Goal: Transaction & Acquisition: Purchase product/service

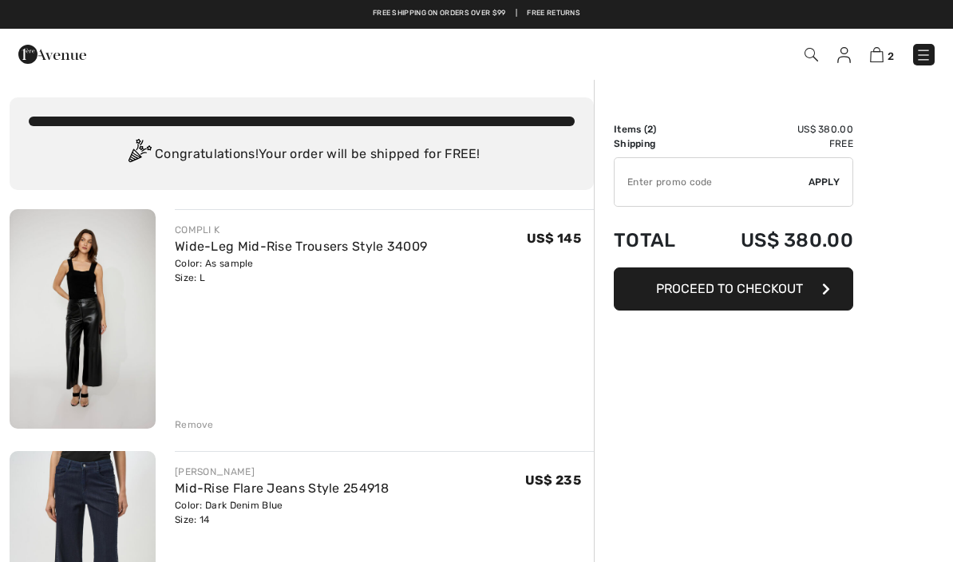
click at [943, 53] on div "2 Checkout" at bounding box center [672, 54] width 548 height 33
click at [925, 62] on img at bounding box center [923, 55] width 16 height 16
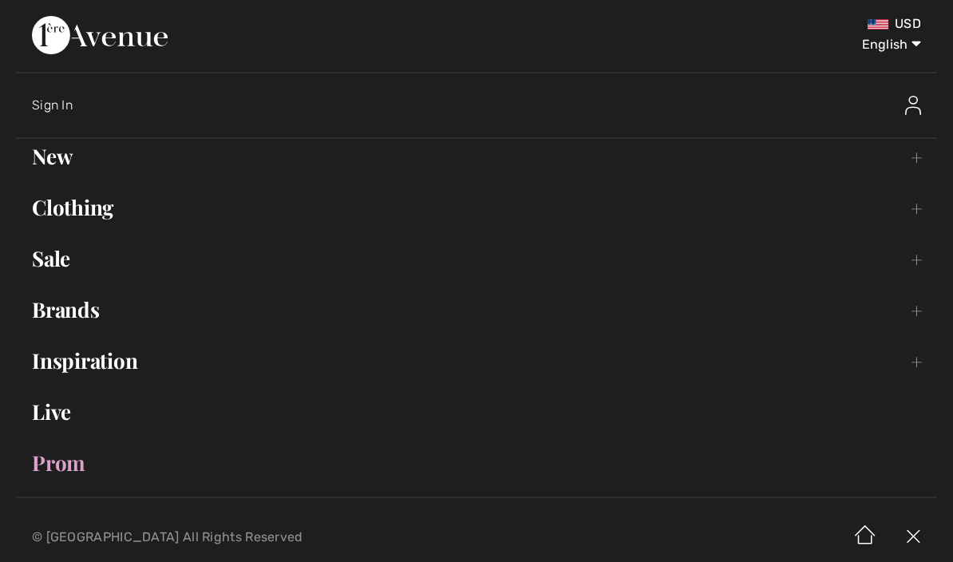
click at [106, 215] on link "Clothing Toggle submenu" at bounding box center [476, 207] width 921 height 35
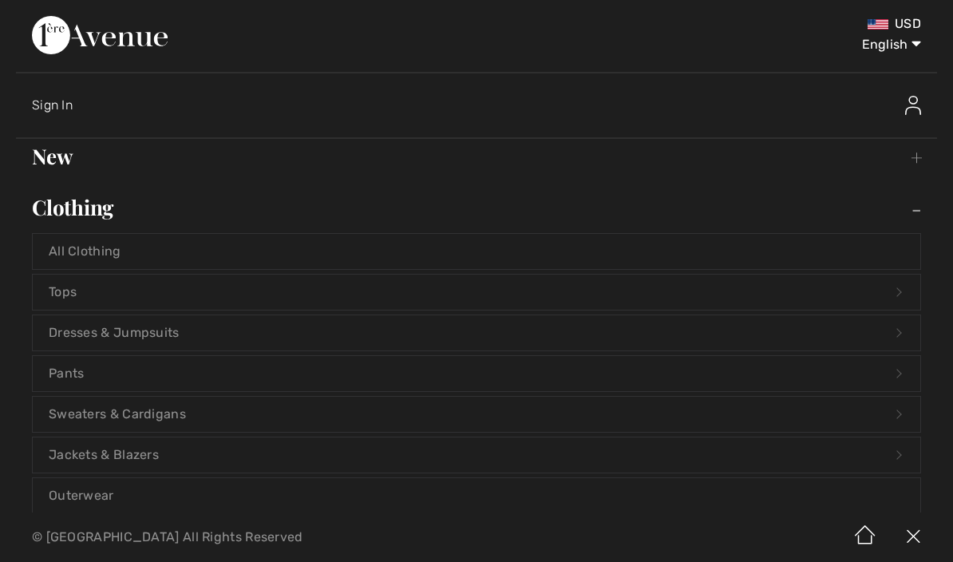
click at [160, 329] on link "Dresses & Jumpsuits Open submenu" at bounding box center [476, 332] width 887 height 35
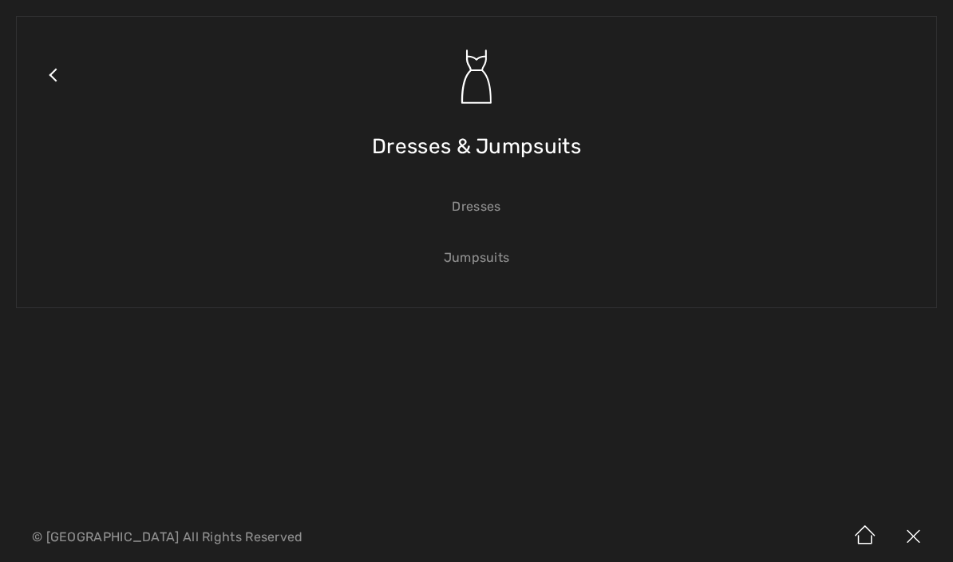
click at [475, 202] on link "Dresses" at bounding box center [476, 206] width 887 height 35
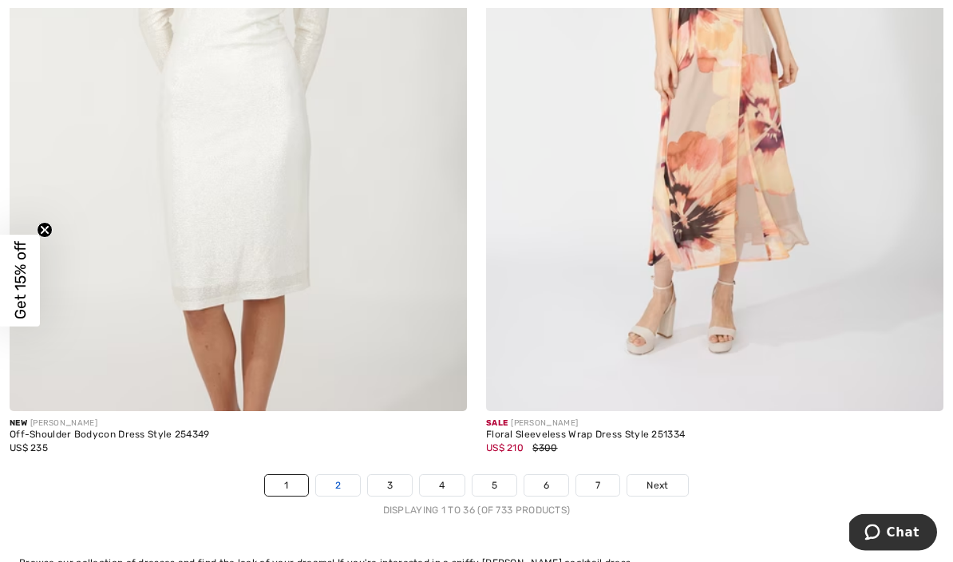
scroll to position [13671, 0]
click at [338, 478] on link "2" at bounding box center [338, 485] width 44 height 21
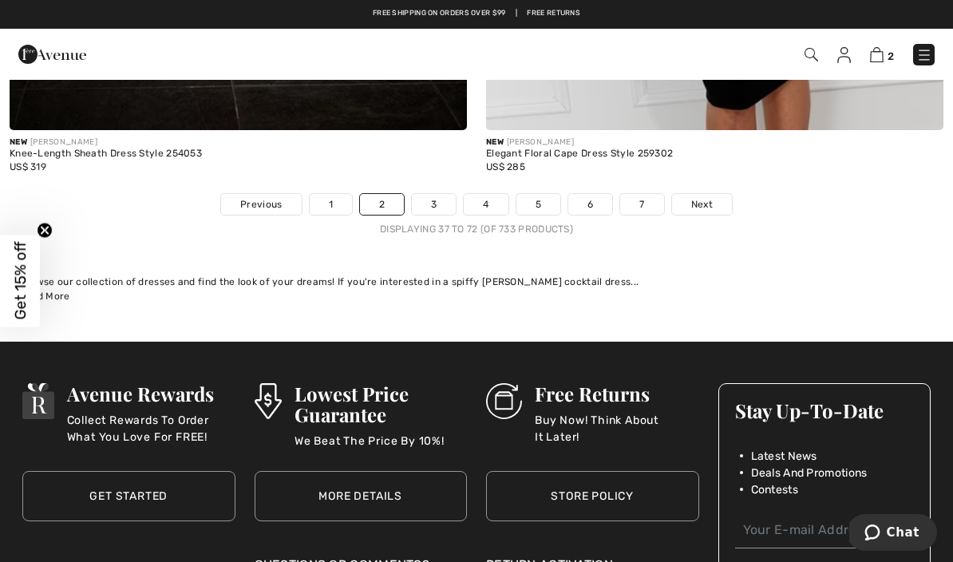
scroll to position [13912, 0]
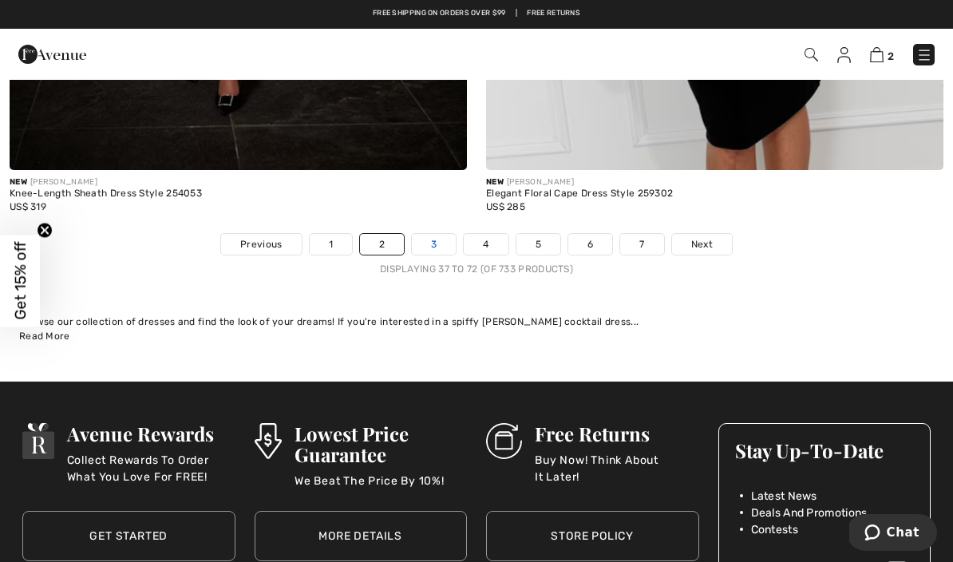
click at [429, 242] on link "3" at bounding box center [434, 244] width 44 height 21
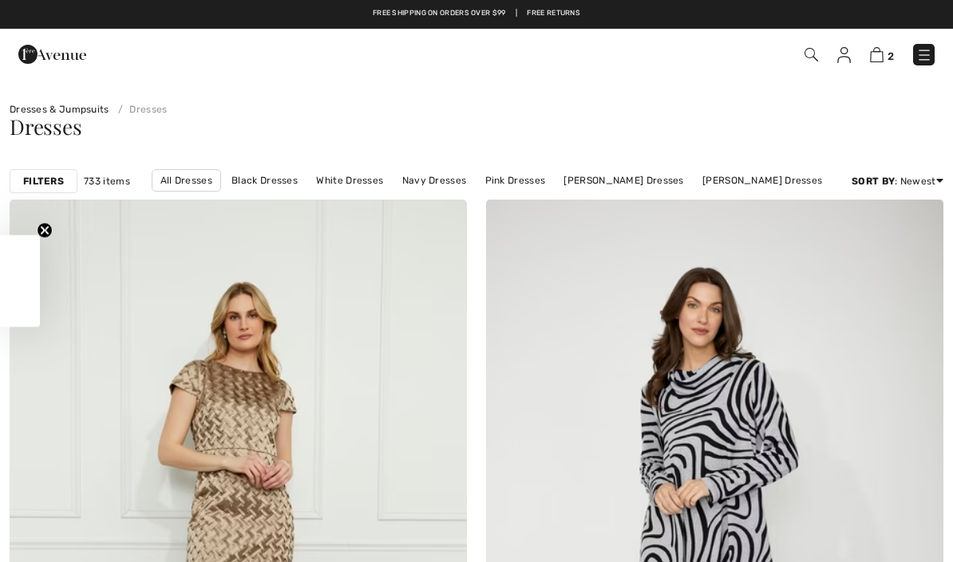
checkbox input "true"
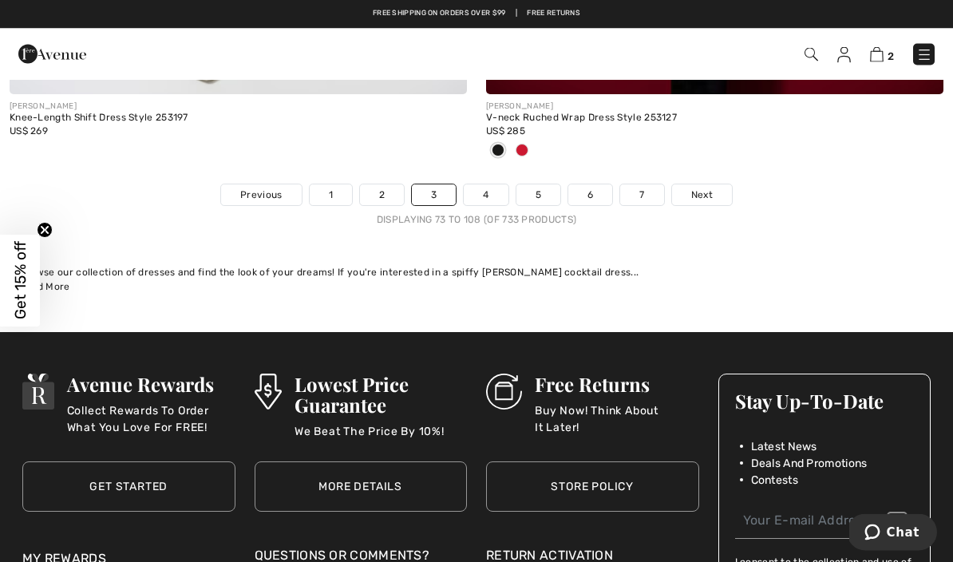
scroll to position [14065, 0]
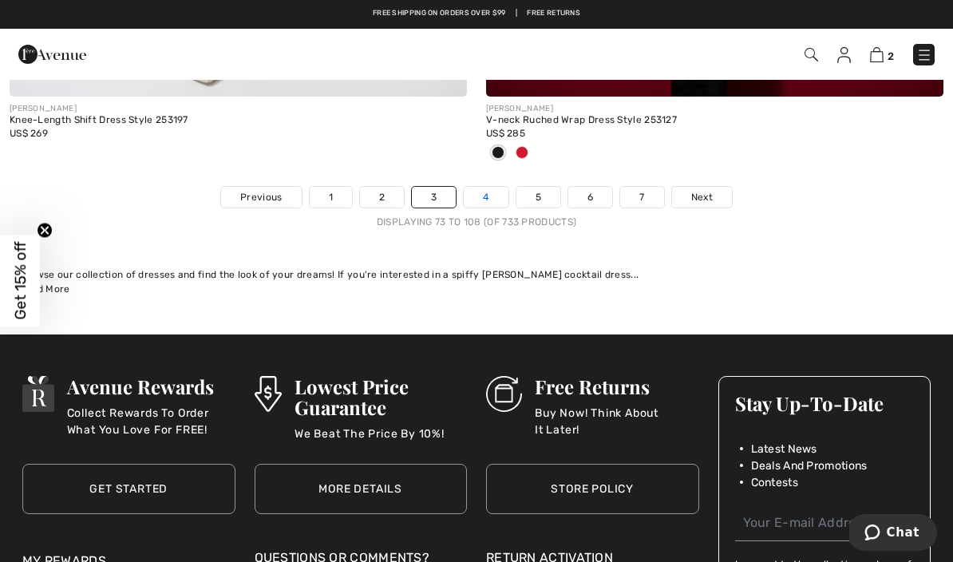
click at [484, 191] on link "4" at bounding box center [486, 197] width 44 height 21
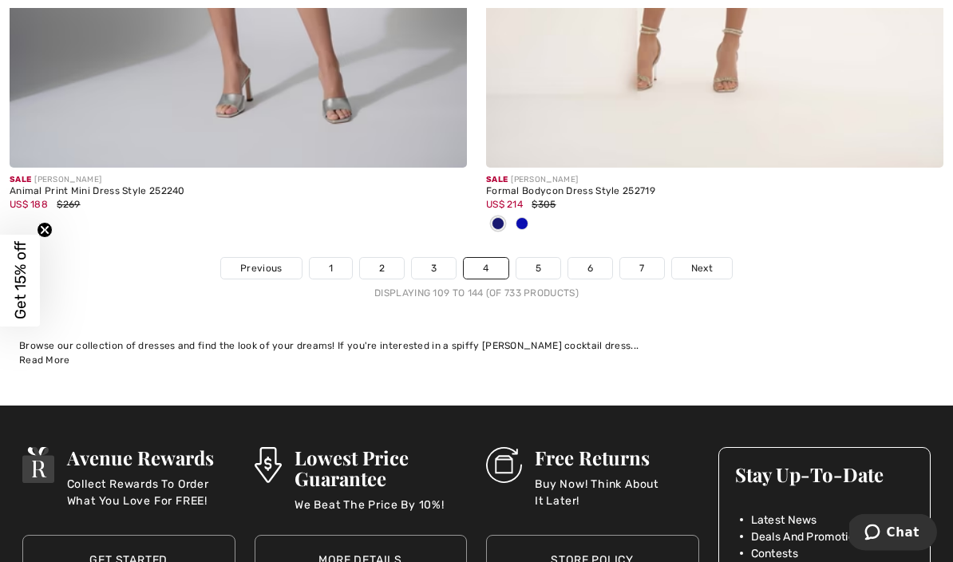
scroll to position [13914, 0]
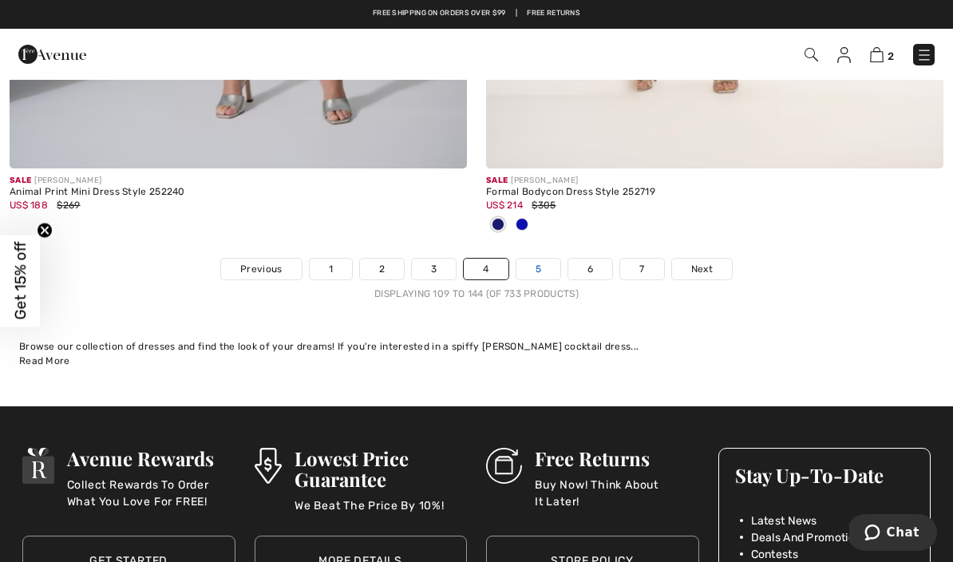
click at [550, 258] on link "5" at bounding box center [538, 268] width 44 height 21
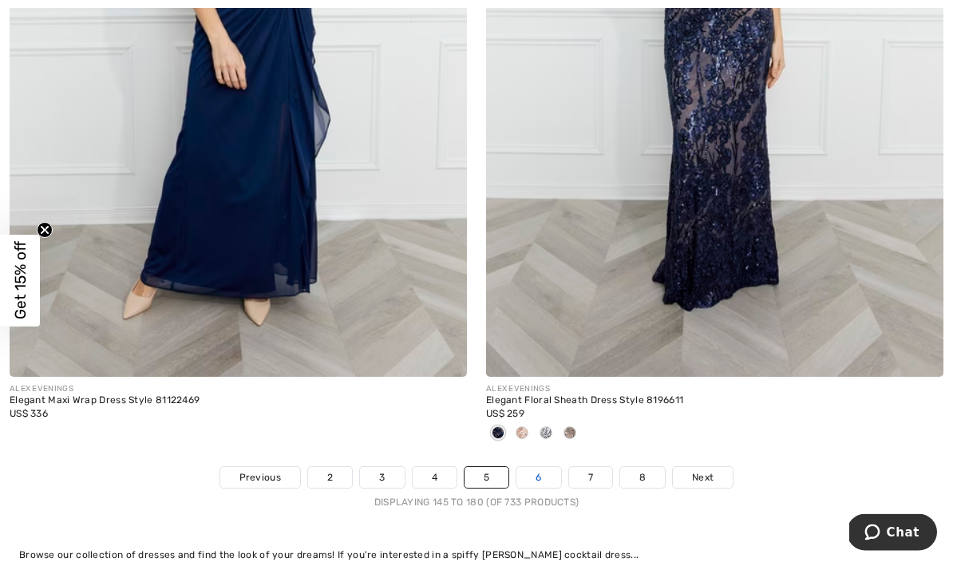
scroll to position [13758, 0]
click at [546, 467] on link "6" at bounding box center [538, 477] width 44 height 21
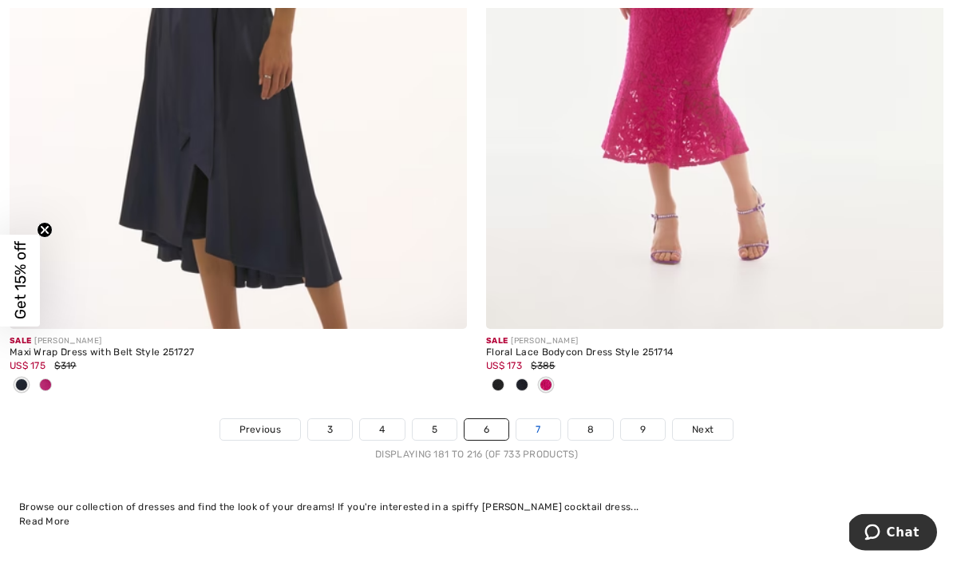
scroll to position [13938, 0]
click at [539, 419] on link "7" at bounding box center [537, 429] width 43 height 21
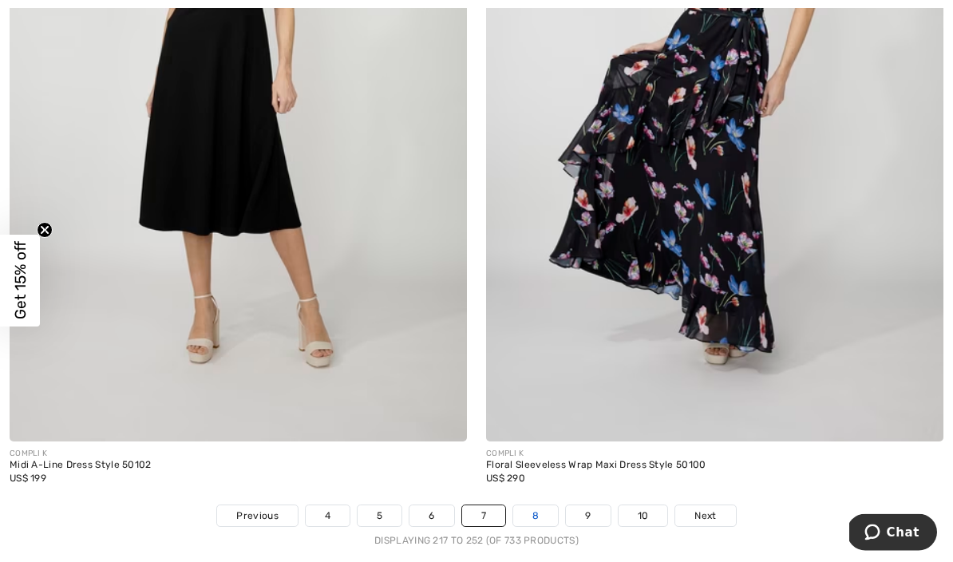
scroll to position [13694, 0]
click at [547, 505] on link "8" at bounding box center [535, 515] width 45 height 21
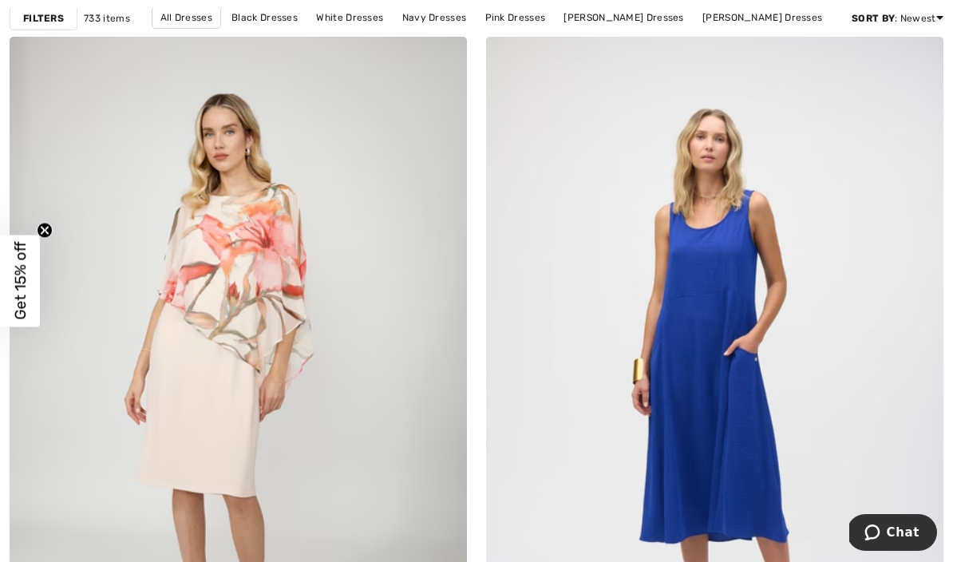
scroll to position [161, 0]
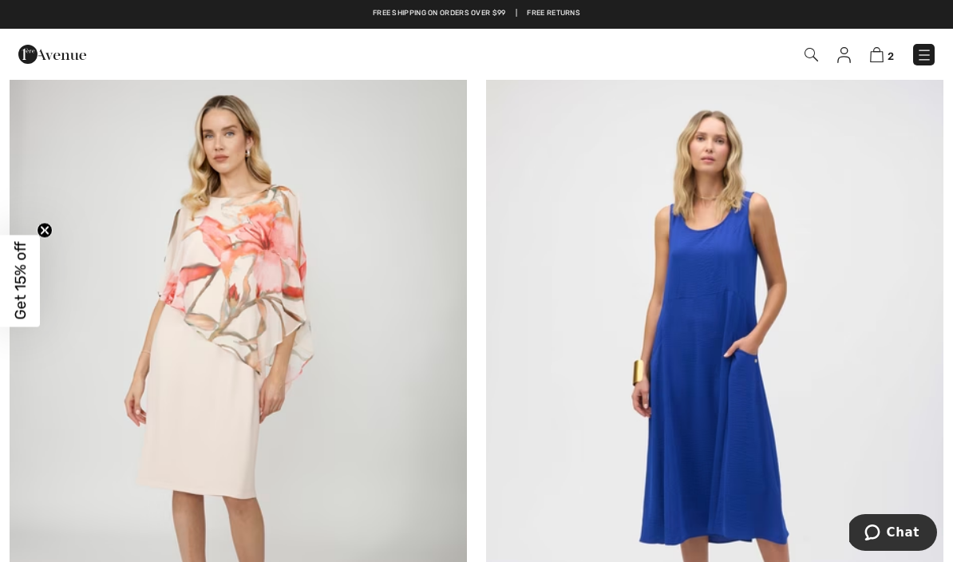
click at [724, 420] on img at bounding box center [714, 381] width 457 height 686
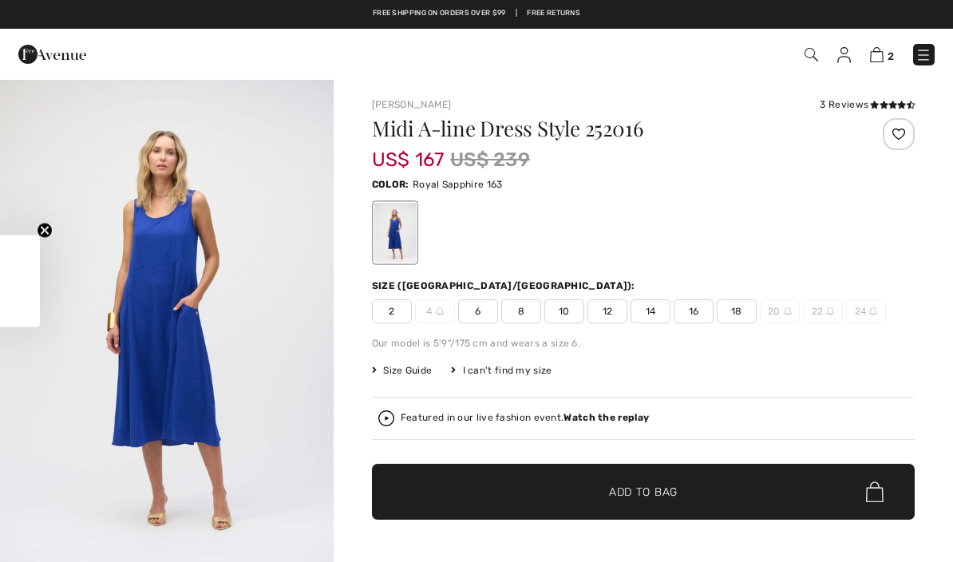
checkbox input "true"
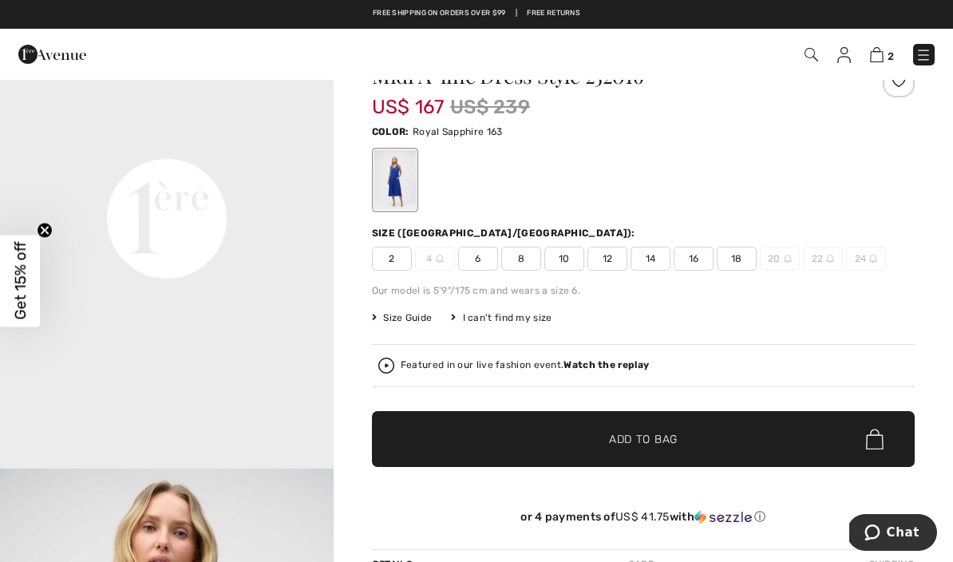
scroll to position [53, 0]
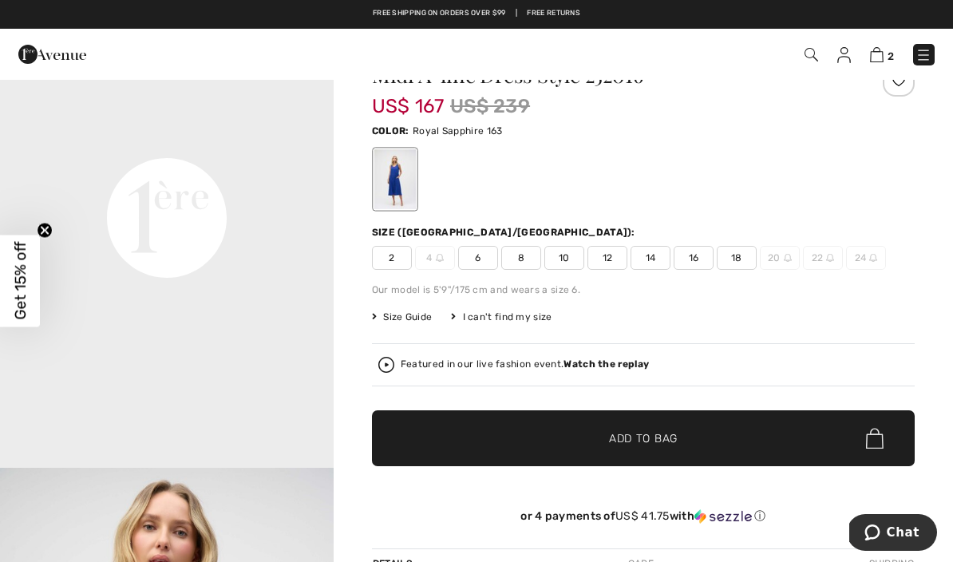
click at [595, 371] on div "Featured in our live fashion event. Watch the replay" at bounding box center [643, 365] width 530 height 16
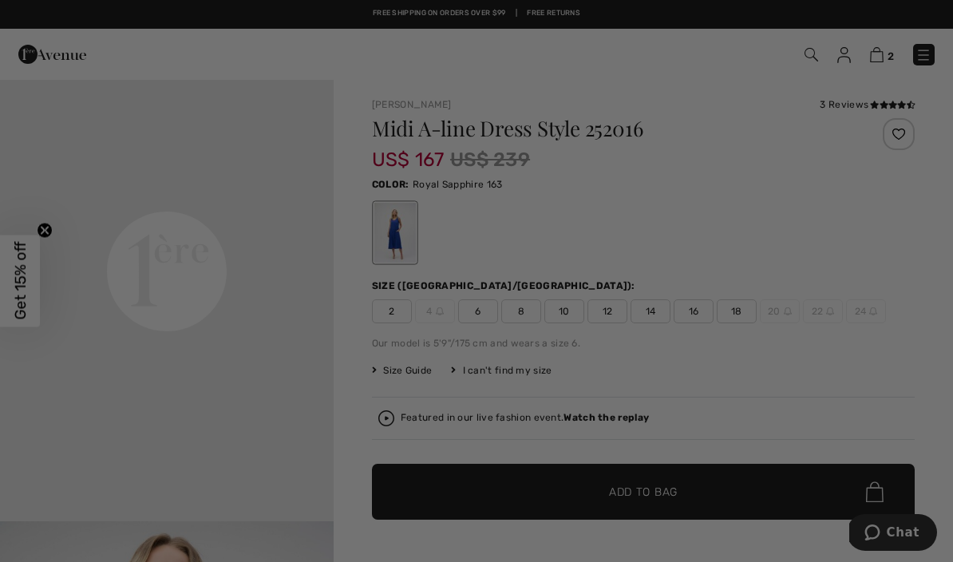
scroll to position [0, 0]
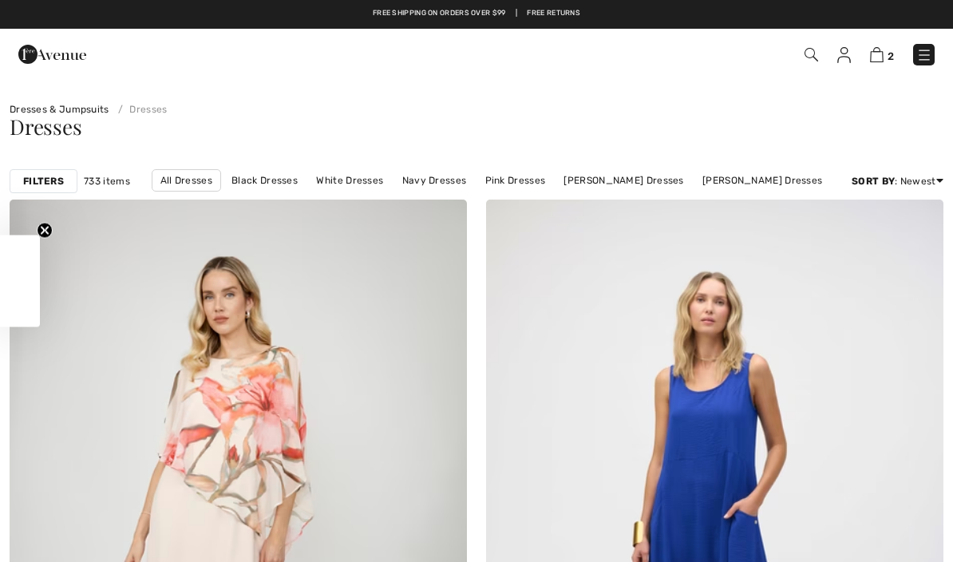
checkbox input "true"
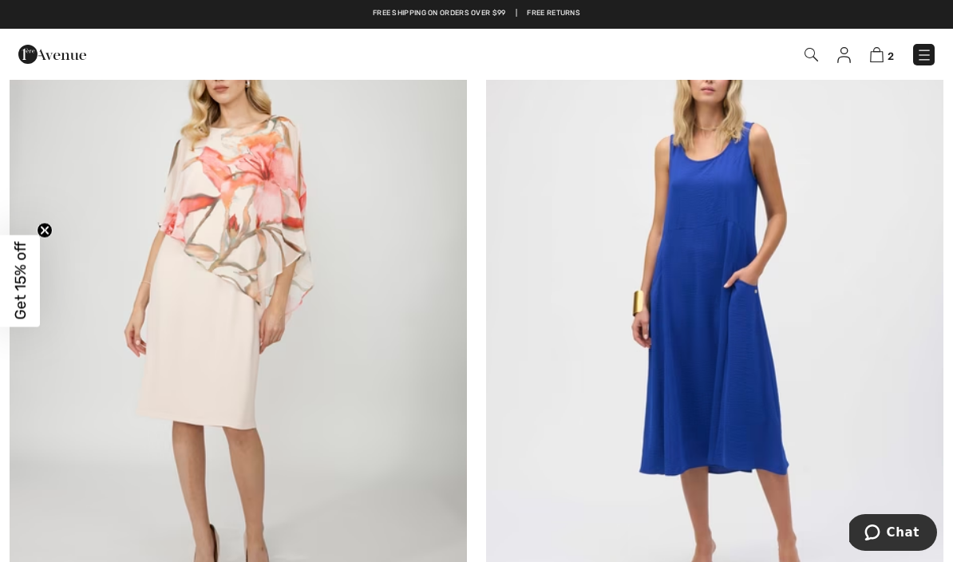
click at [930, 55] on img at bounding box center [924, 55] width 16 height 16
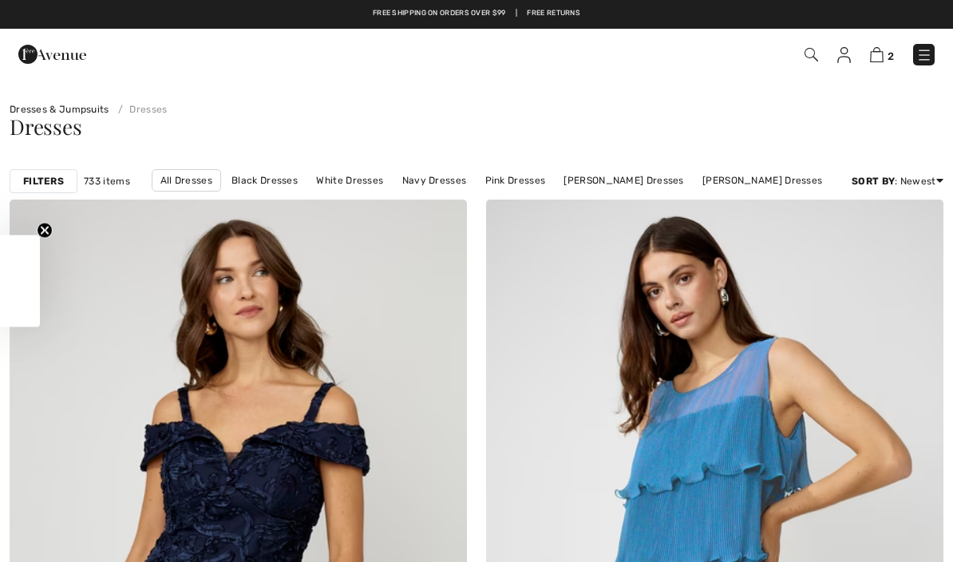
checkbox input "true"
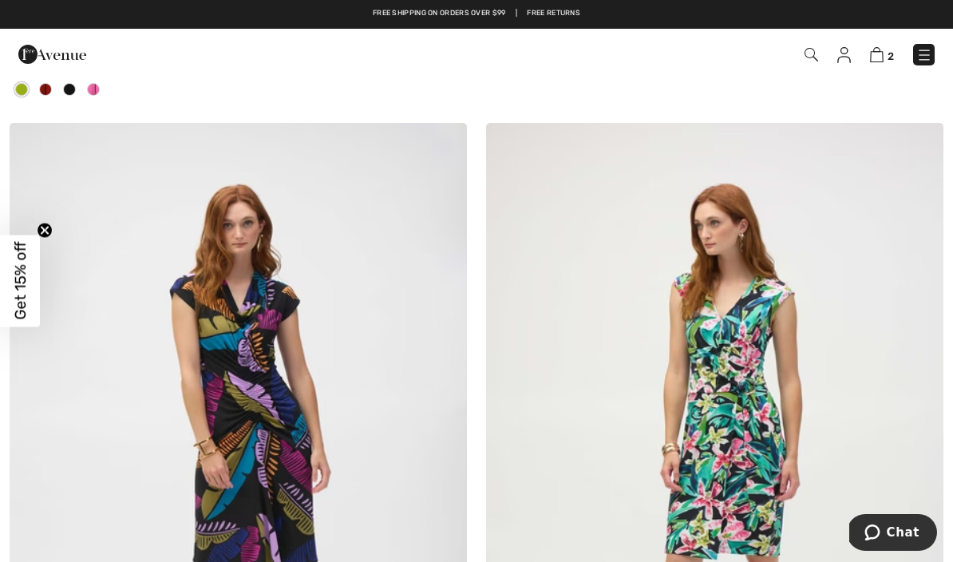
scroll to position [3902, 0]
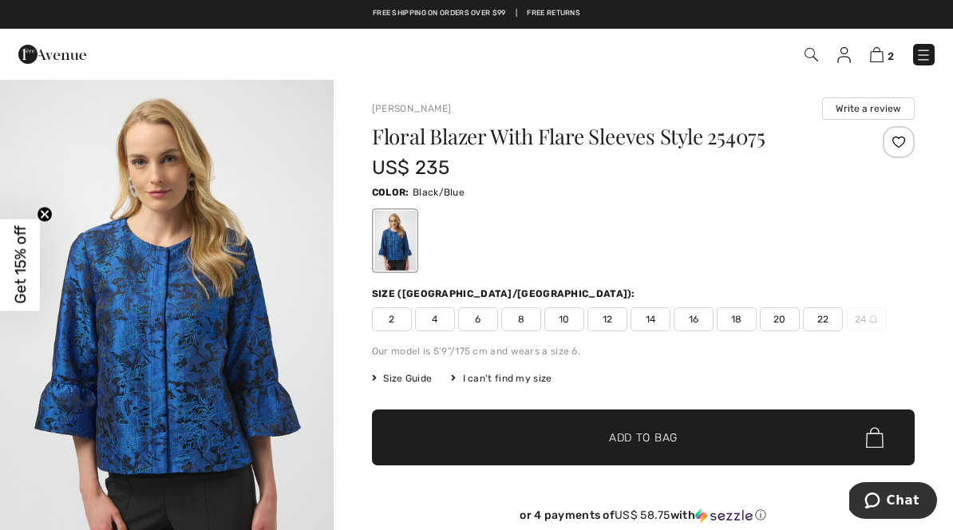
click at [252, 342] on img "1 / 5" at bounding box center [166, 327] width 333 height 499
click at [696, 322] on span "16" at bounding box center [693, 319] width 40 height 24
click at [700, 448] on span "✔ Added to Bag Add to Bag" at bounding box center [643, 437] width 543 height 56
click at [930, 49] on img at bounding box center [923, 55] width 16 height 16
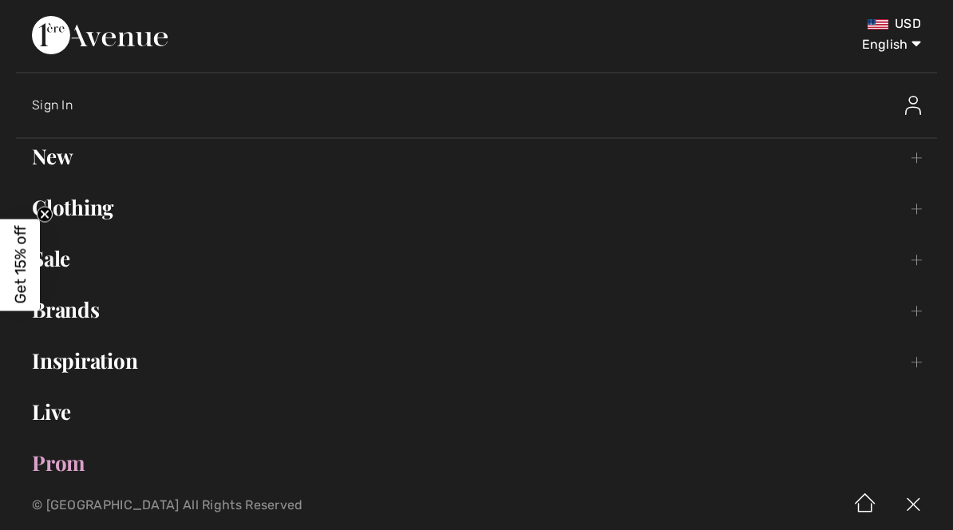
click at [106, 205] on link "Clothing Toggle submenu" at bounding box center [476, 207] width 921 height 35
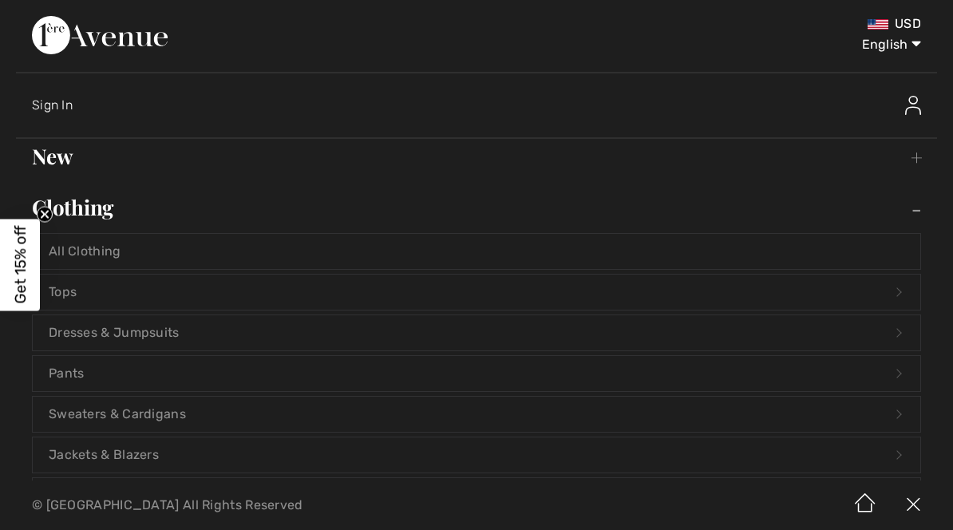
click at [165, 456] on link "Jackets & Blazers Open submenu" at bounding box center [476, 454] width 887 height 35
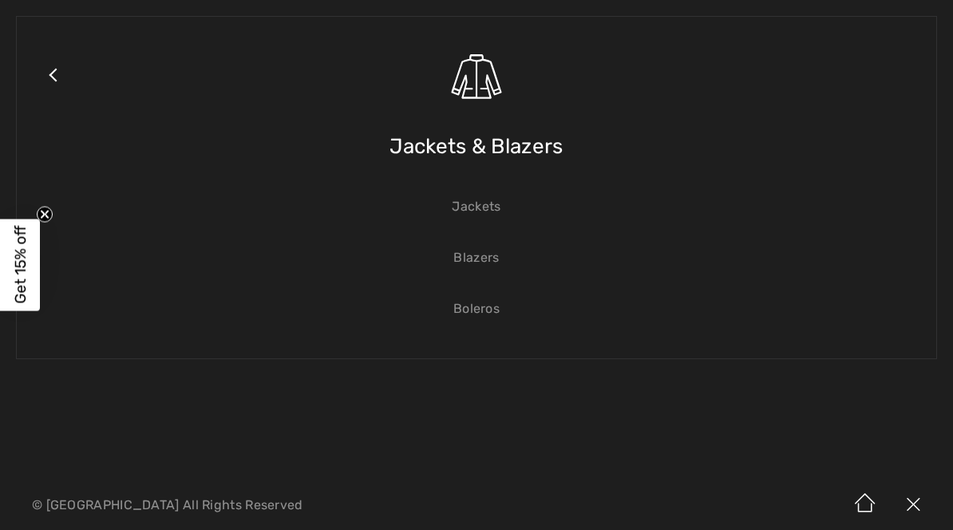
click at [494, 271] on link "Blazers" at bounding box center [476, 257] width 887 height 35
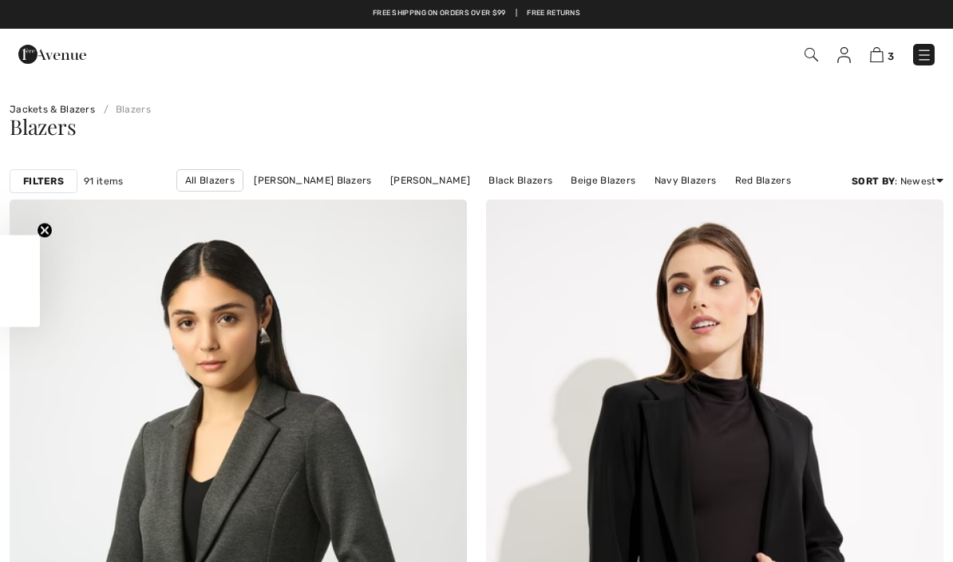
checkbox input "true"
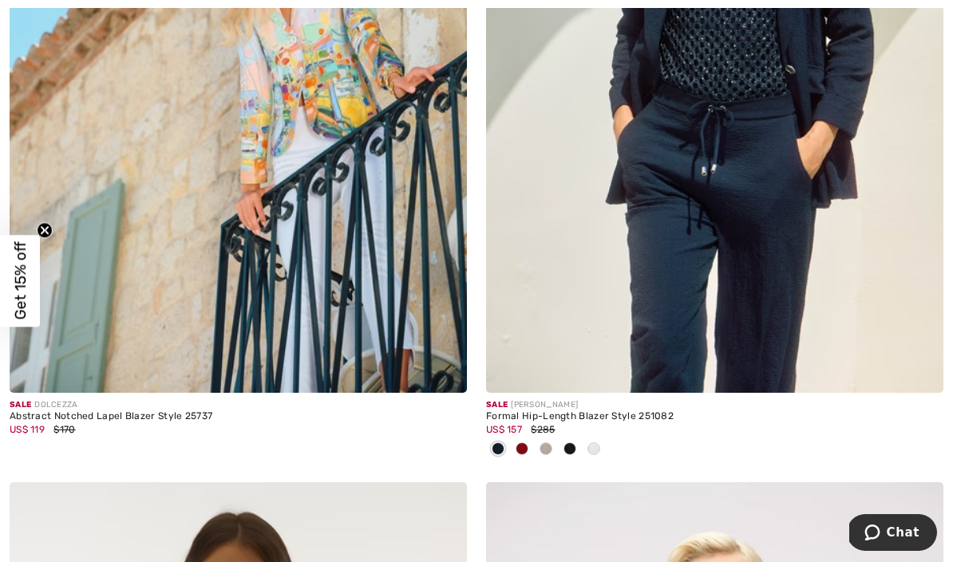
scroll to position [9953, 0]
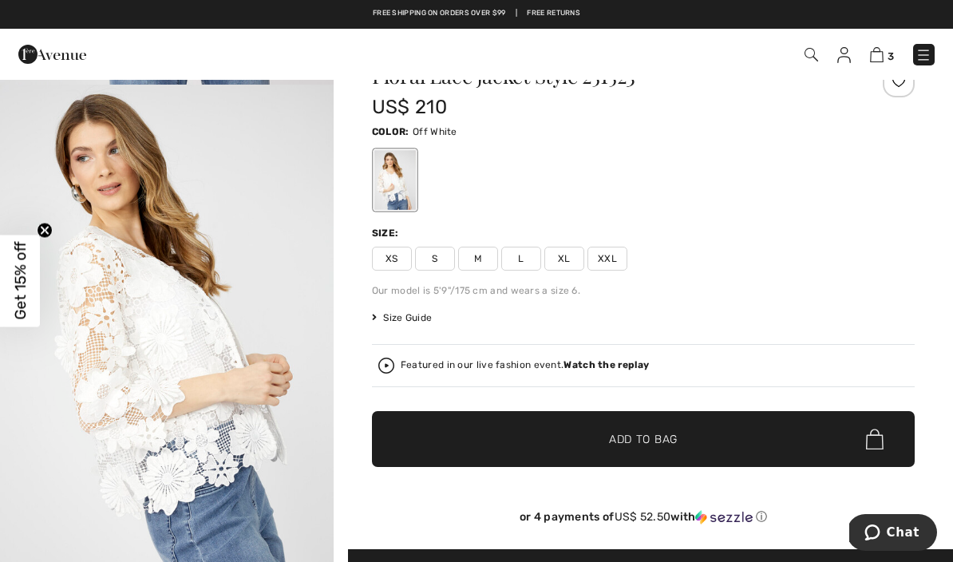
scroll to position [432, 0]
click at [404, 322] on span "Size Guide" at bounding box center [402, 317] width 60 height 14
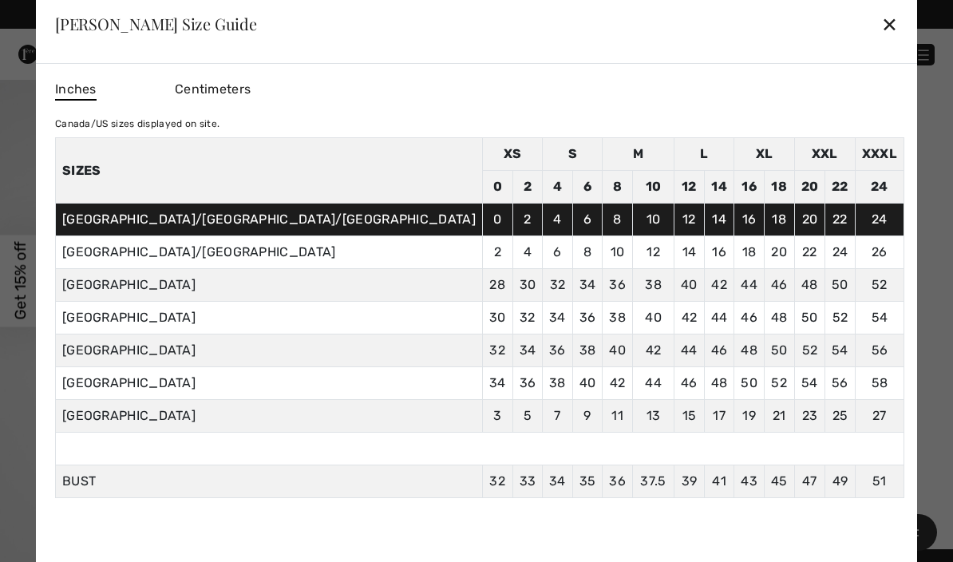
click at [881, 41] on div "✕" at bounding box center [889, 24] width 17 height 34
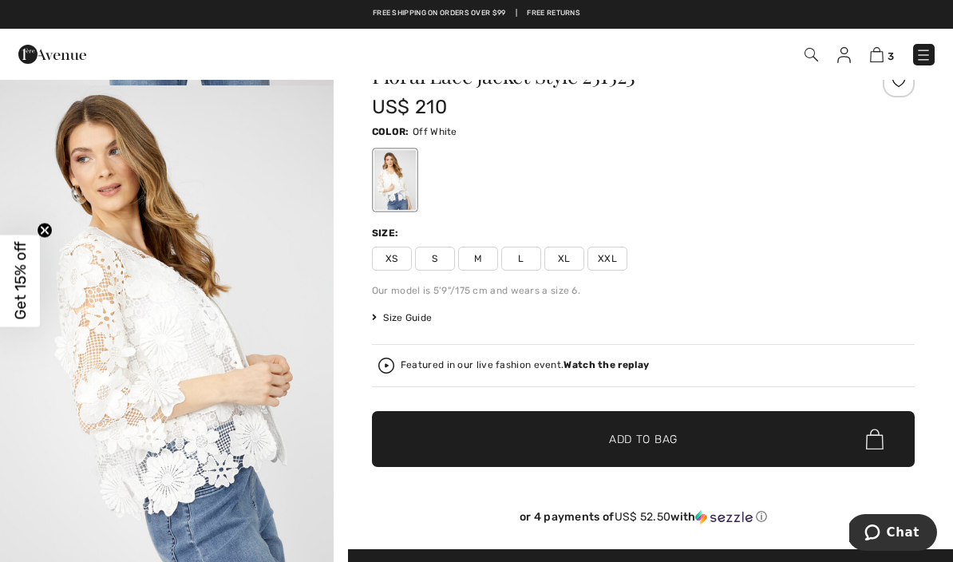
click at [566, 264] on span "XL" at bounding box center [564, 259] width 40 height 24
click at [668, 449] on span "✔ Added to Bag Add to Bag" at bounding box center [643, 439] width 543 height 56
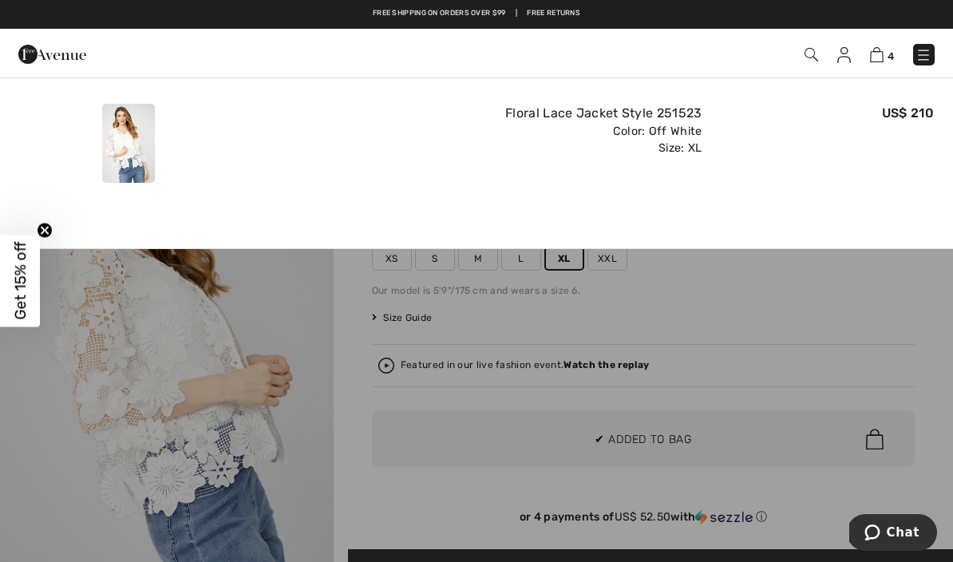
scroll to position [0, 0]
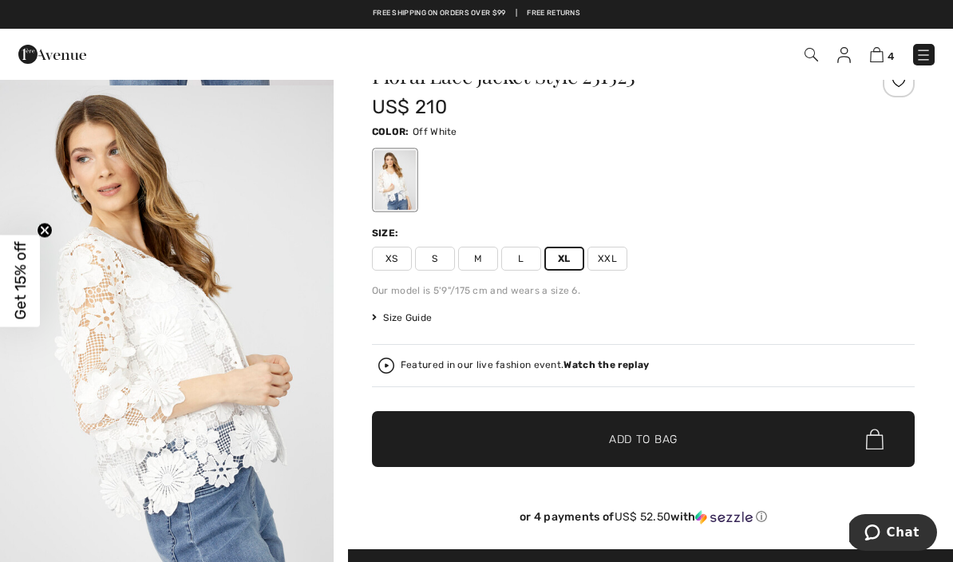
click at [607, 370] on strong "Watch the replay" at bounding box center [605, 364] width 85 height 11
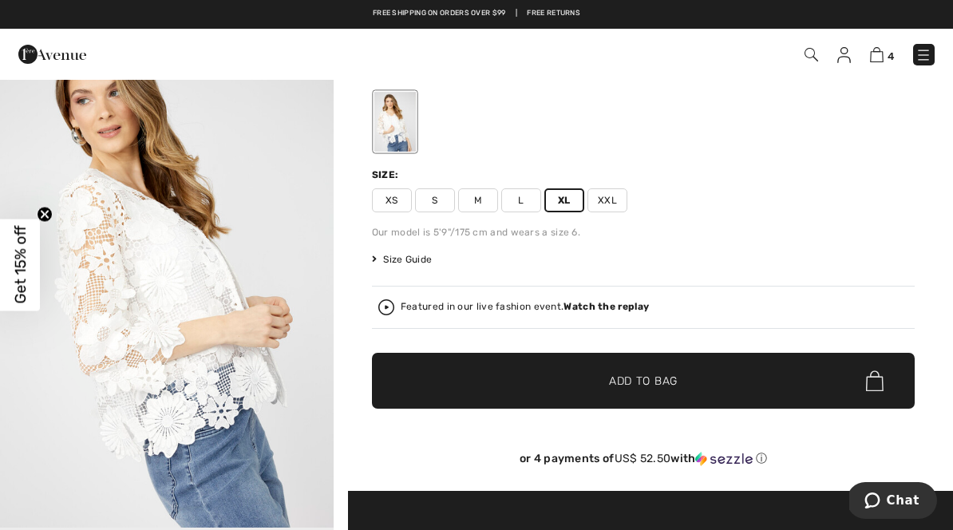
scroll to position [113, 0]
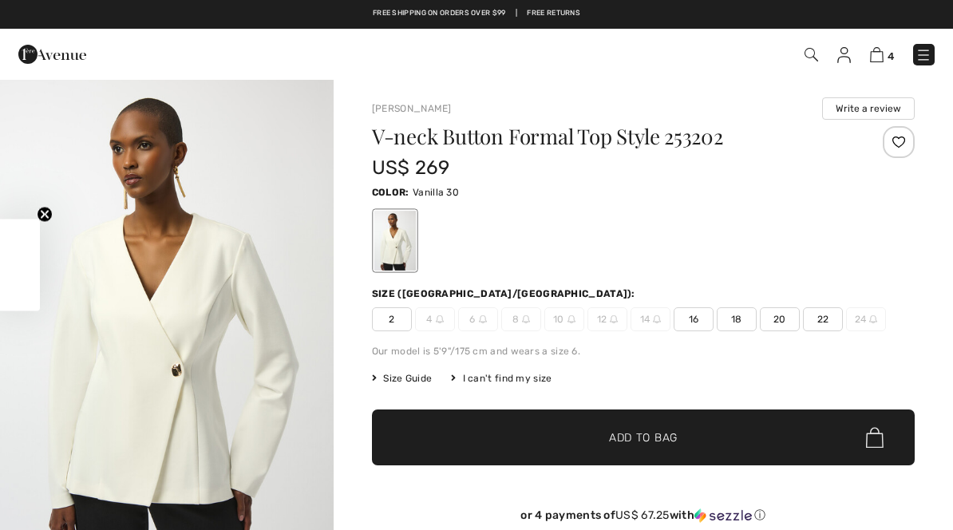
checkbox input "true"
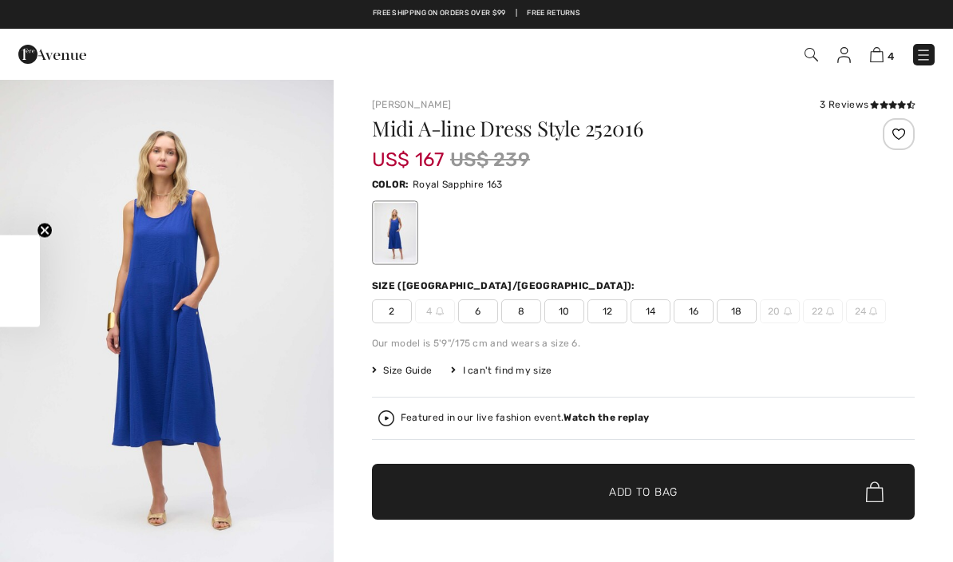
checkbox input "true"
click at [923, 55] on img at bounding box center [923, 55] width 16 height 16
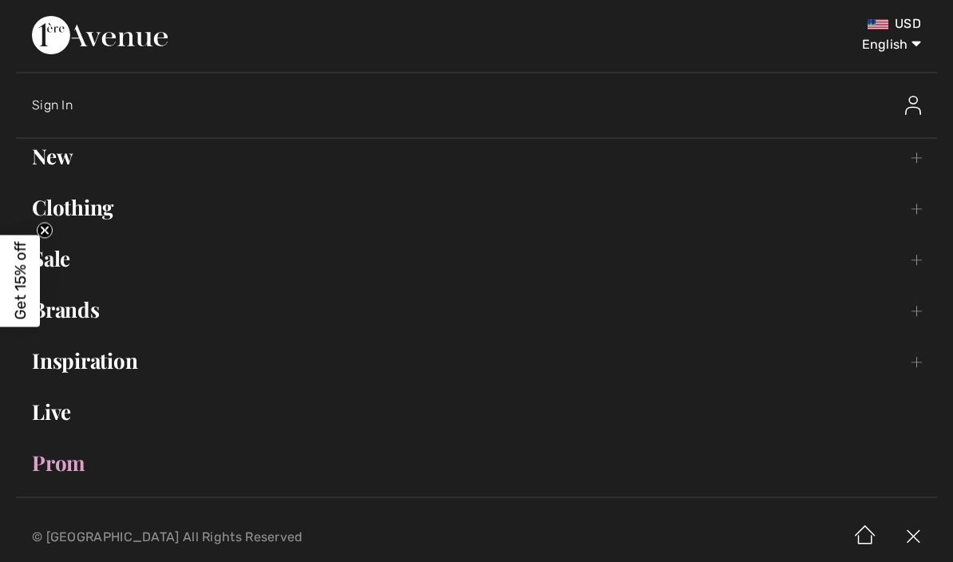
click at [94, 215] on link "Clothing Toggle submenu" at bounding box center [476, 207] width 921 height 35
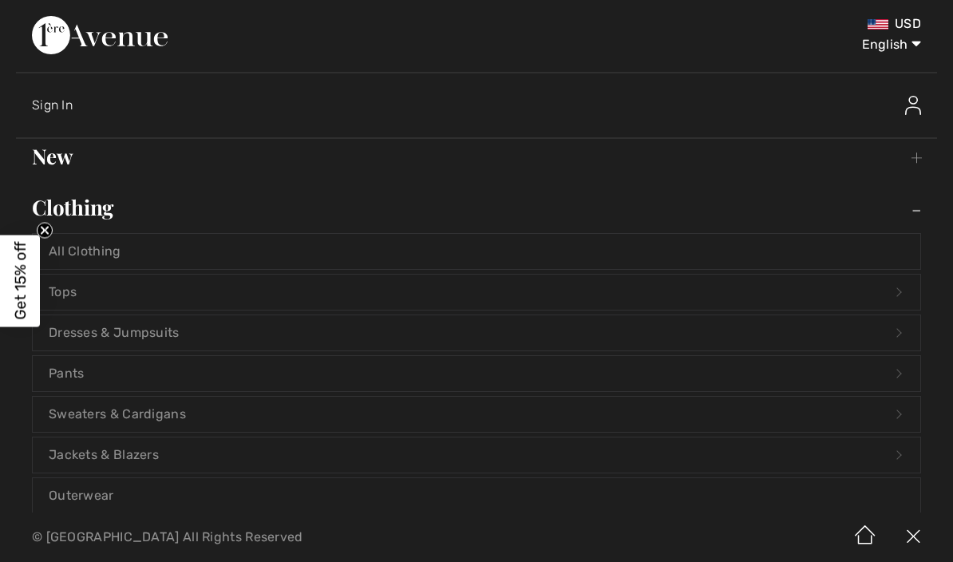
click at [156, 472] on link "Jackets & Blazers Open submenu" at bounding box center [476, 454] width 887 height 35
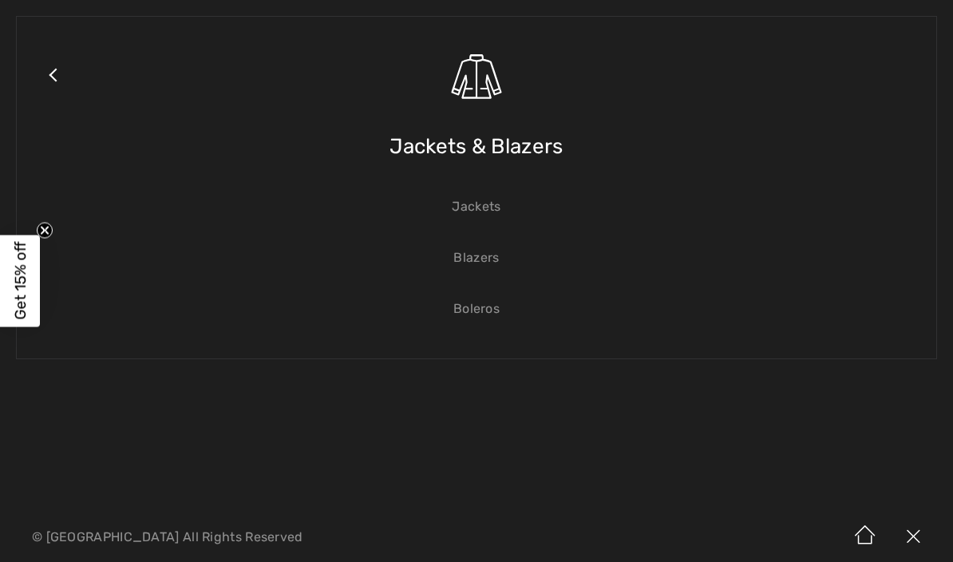
click at [495, 267] on link "Blazers" at bounding box center [476, 257] width 887 height 35
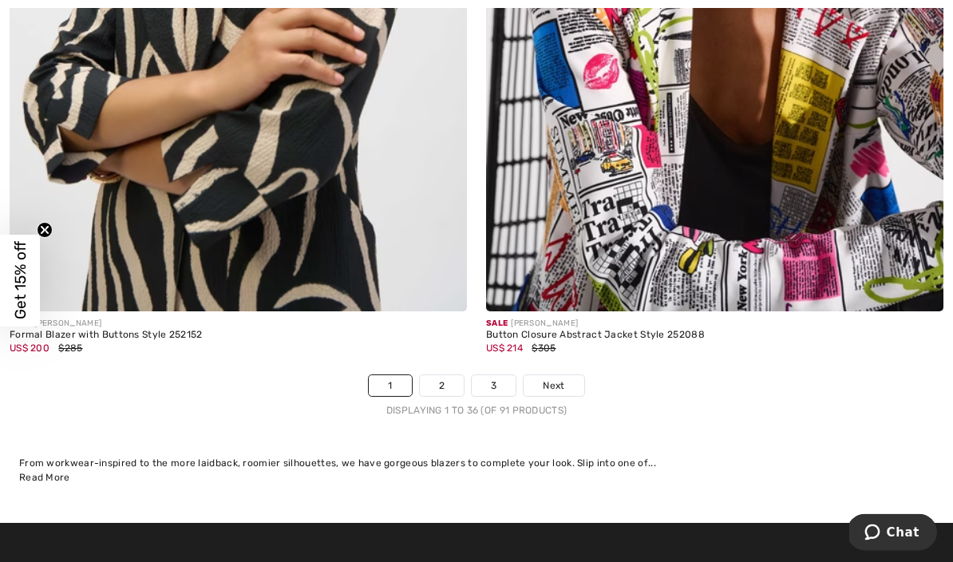
scroll to position [13876, 0]
click at [439, 382] on link "2" at bounding box center [442, 385] width 44 height 21
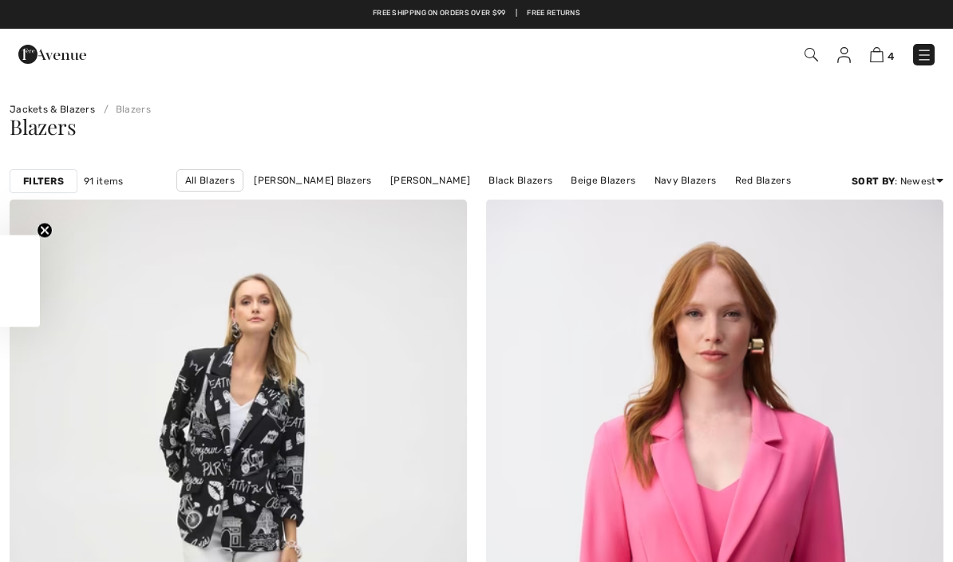
checkbox input "true"
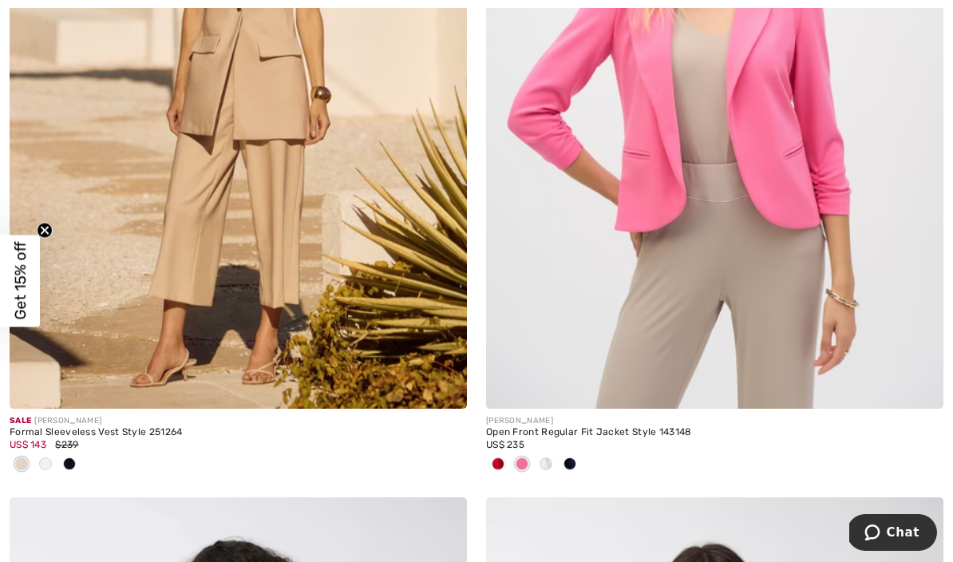
scroll to position [3525, 0]
click at [550, 467] on div at bounding box center [546, 464] width 24 height 26
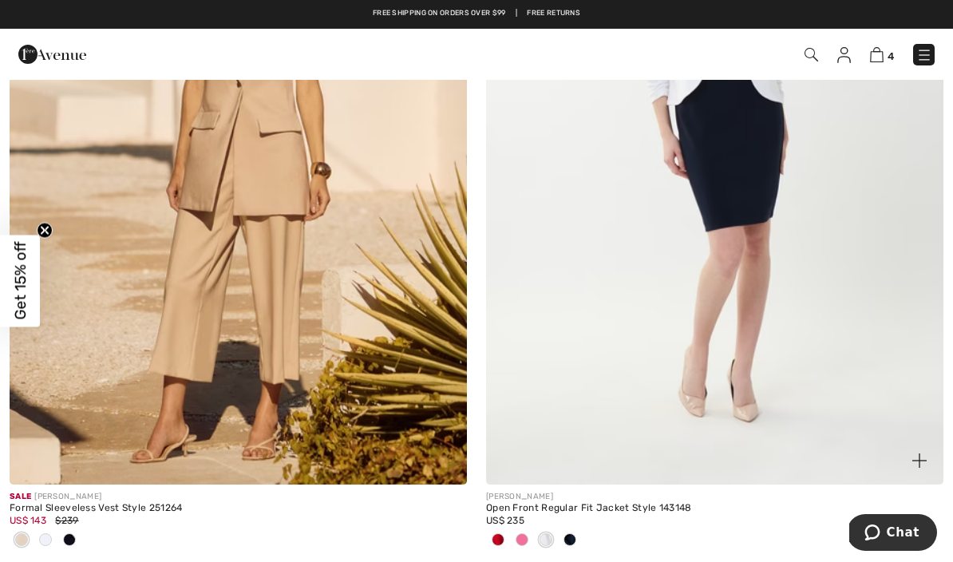
scroll to position [3447, 0]
click at [776, 186] on img at bounding box center [714, 142] width 457 height 686
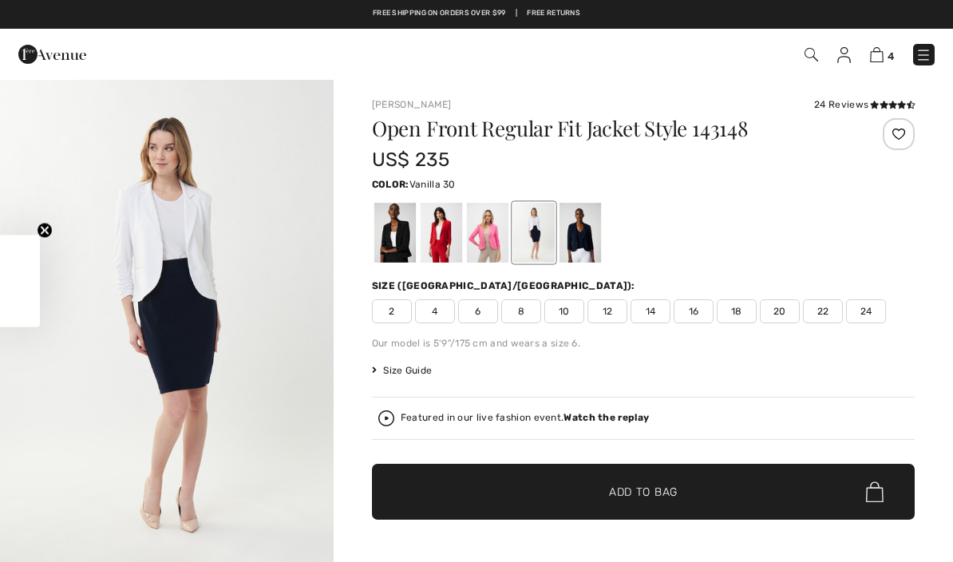
checkbox input "true"
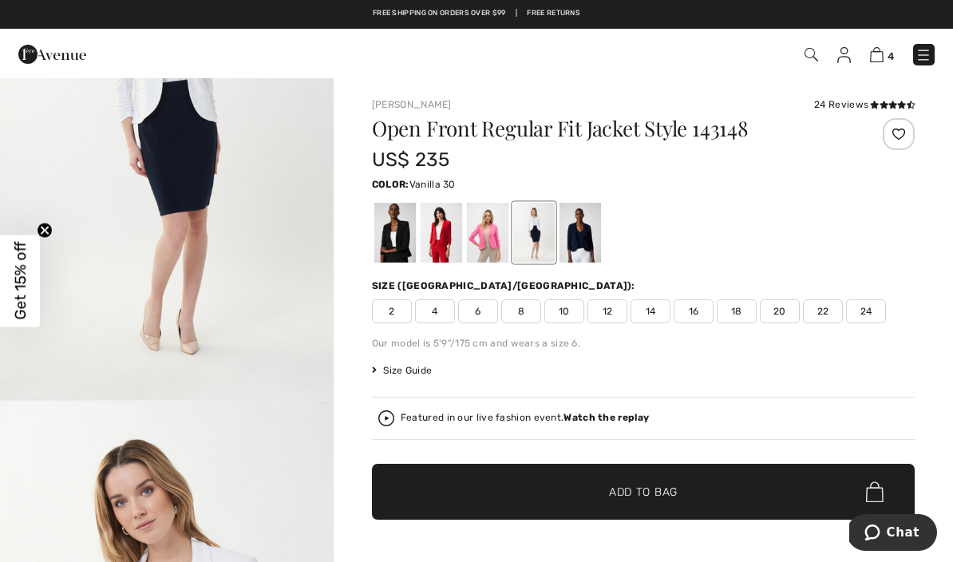
scroll to position [172, 0]
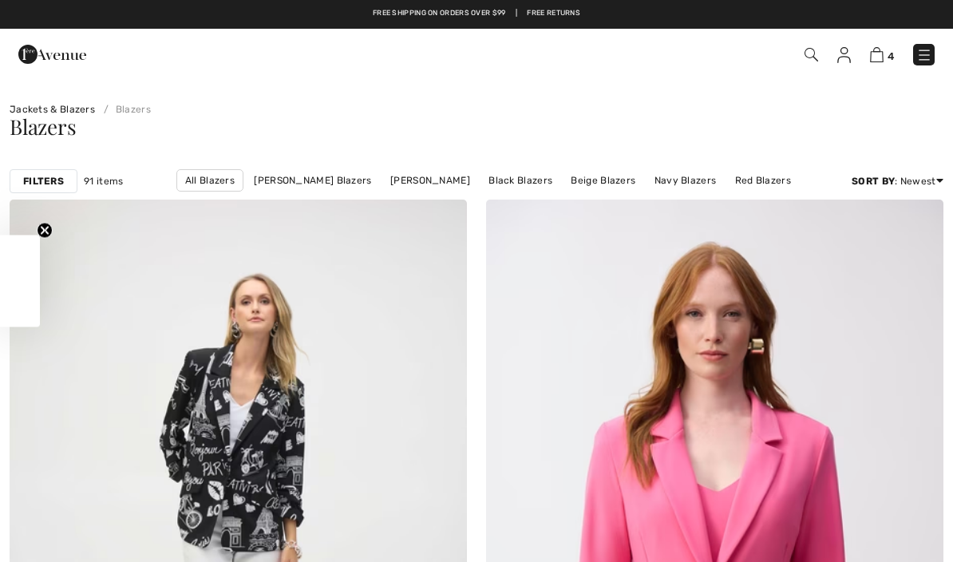
scroll to position [3517, 0]
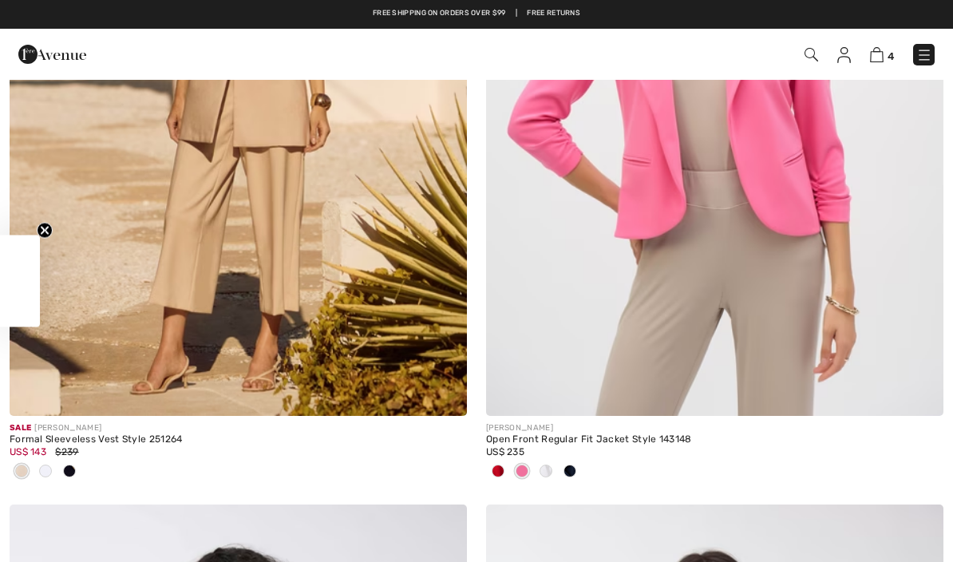
checkbox input "true"
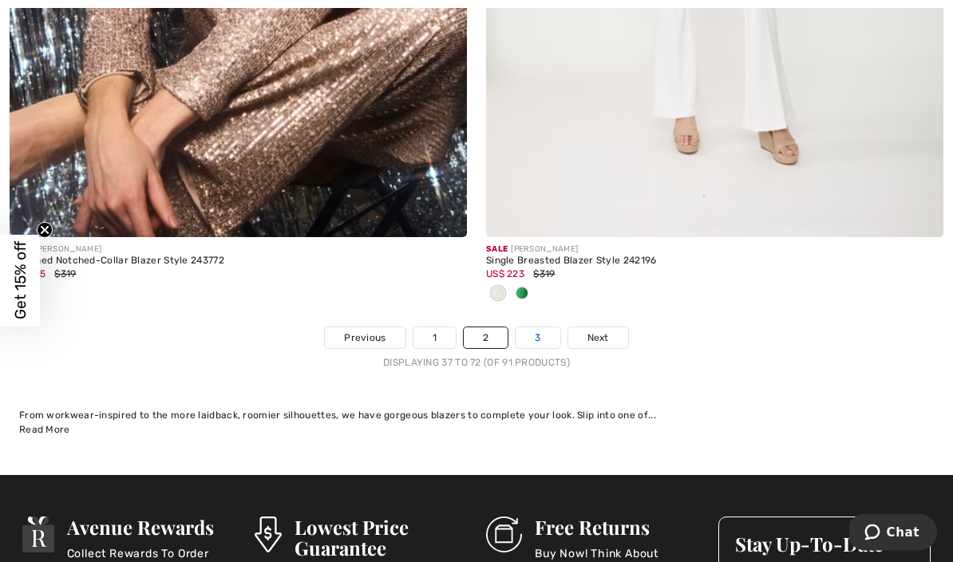
scroll to position [13924, 0]
click at [544, 330] on link "3" at bounding box center [537, 337] width 44 height 21
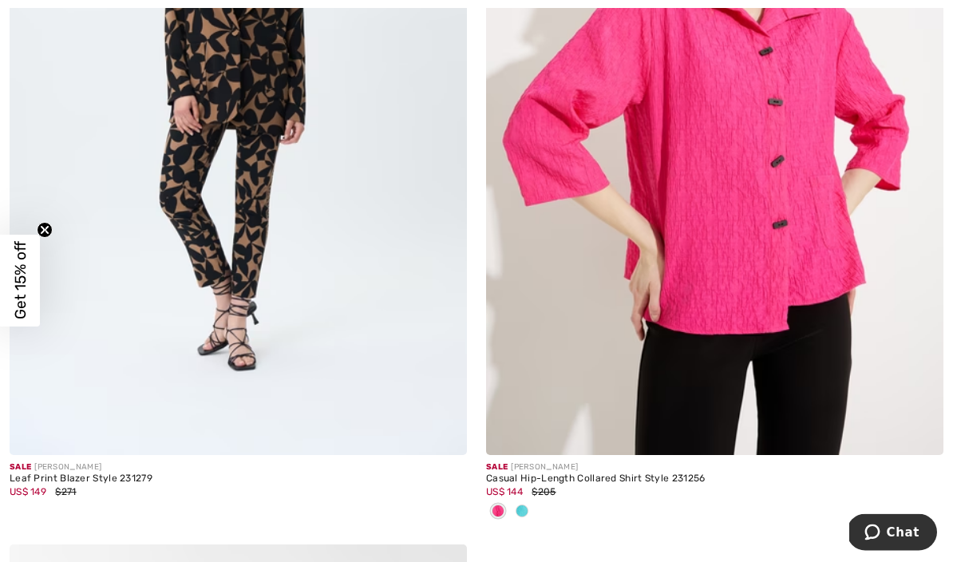
scroll to position [6709, 0]
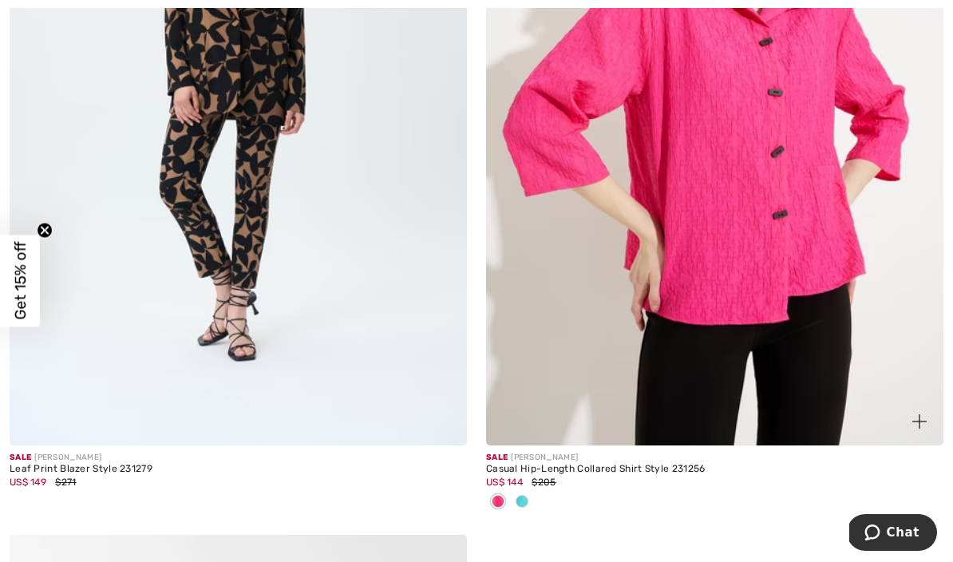
click at [764, 191] on img at bounding box center [714, 102] width 457 height 686
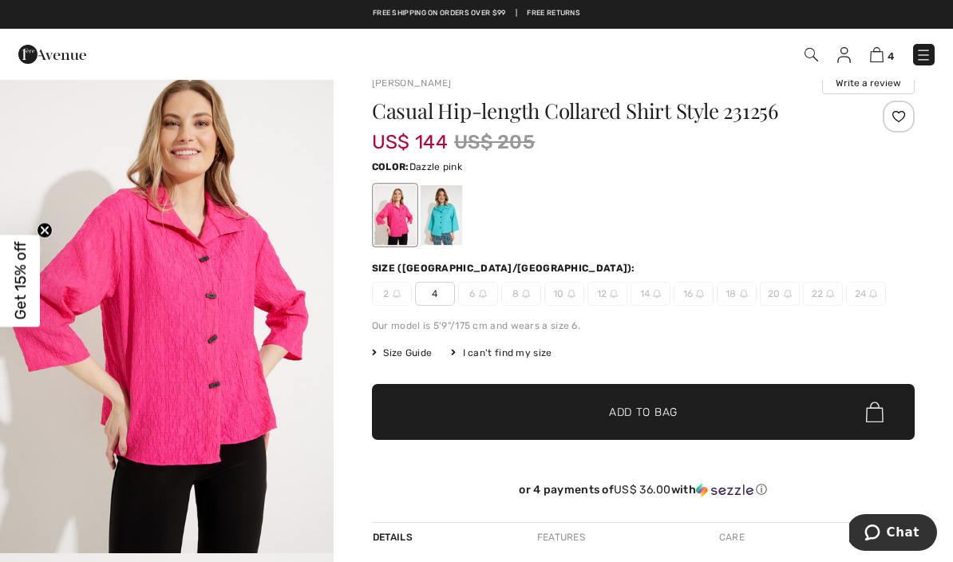
scroll to position [31, 0]
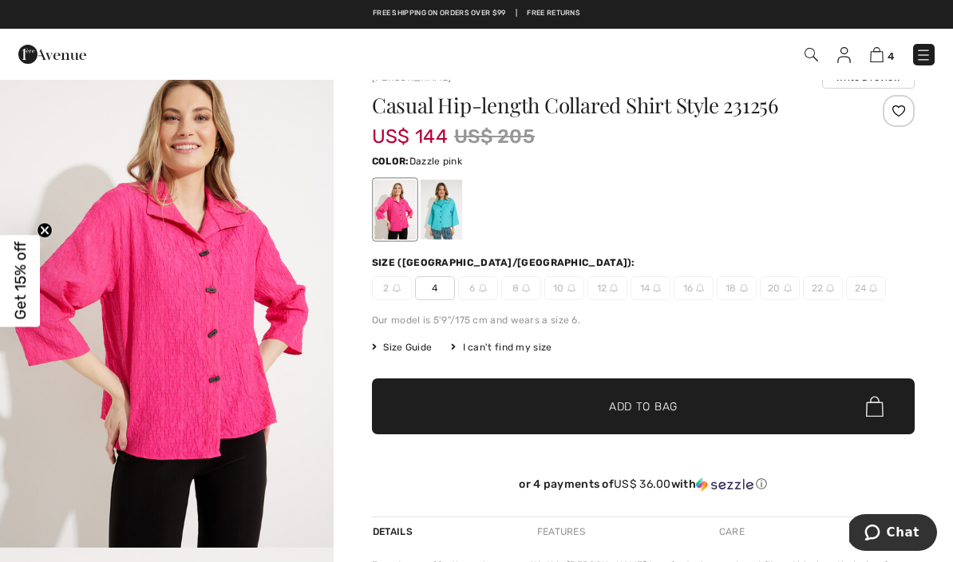
click at [459, 213] on div at bounding box center [440, 210] width 41 height 60
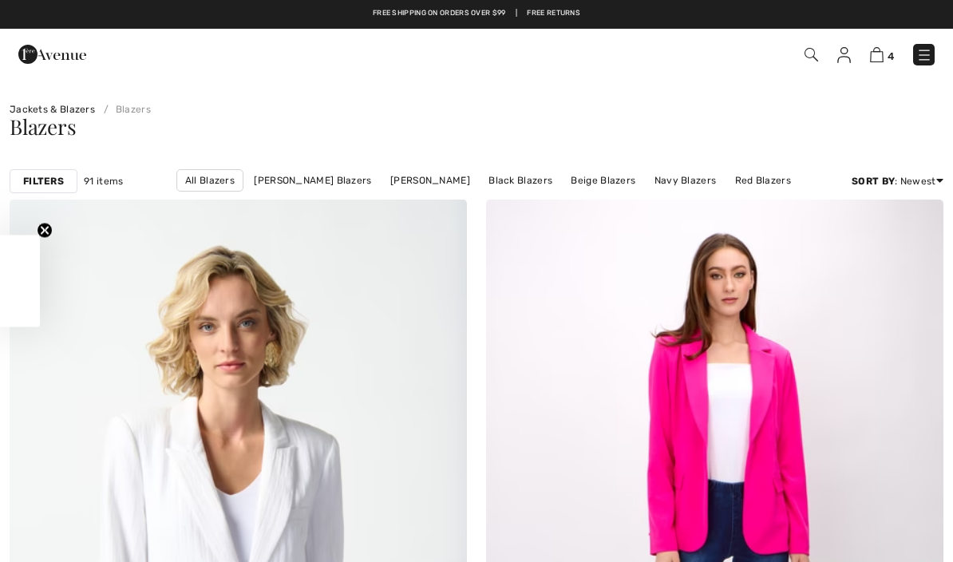
scroll to position [6778, 0]
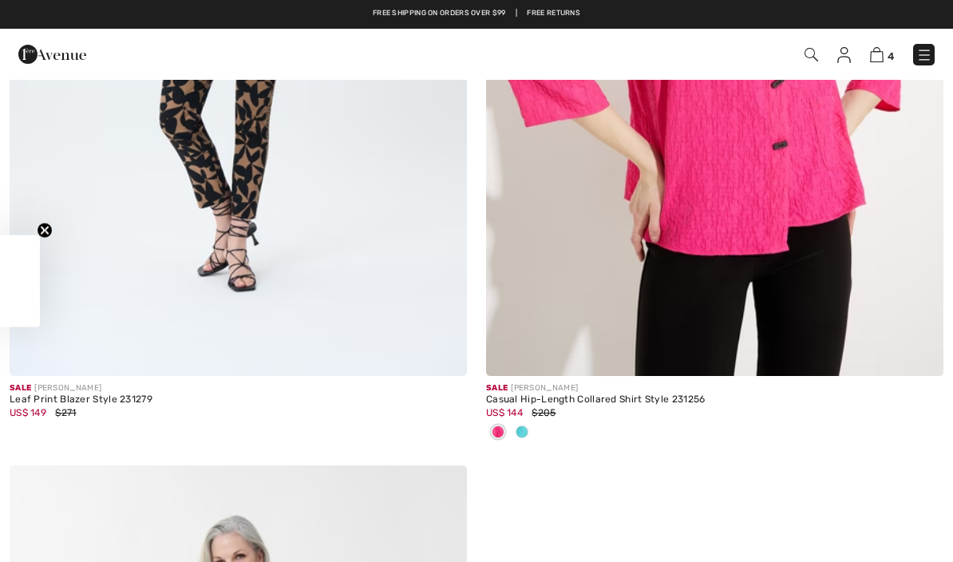
checkbox input "true"
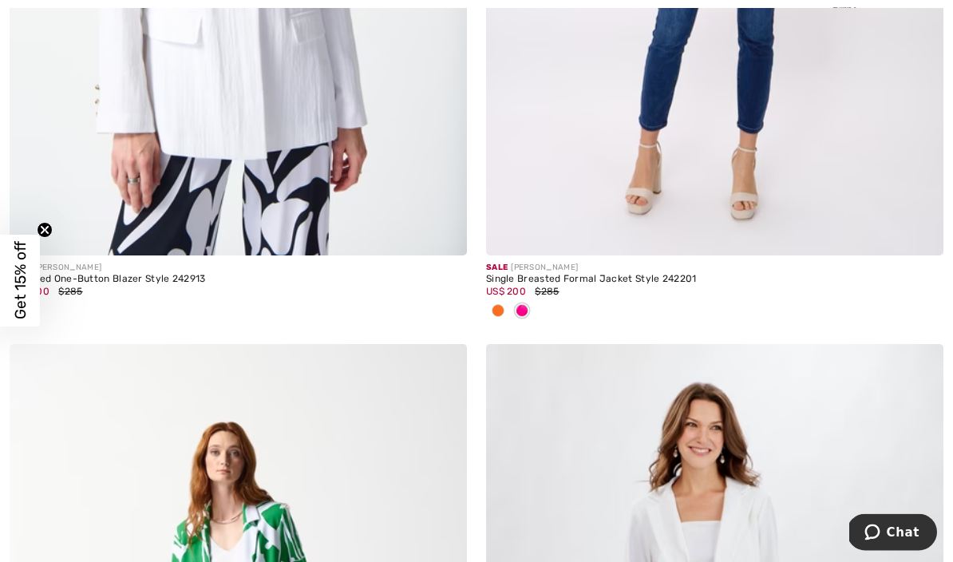
scroll to position [640, 0]
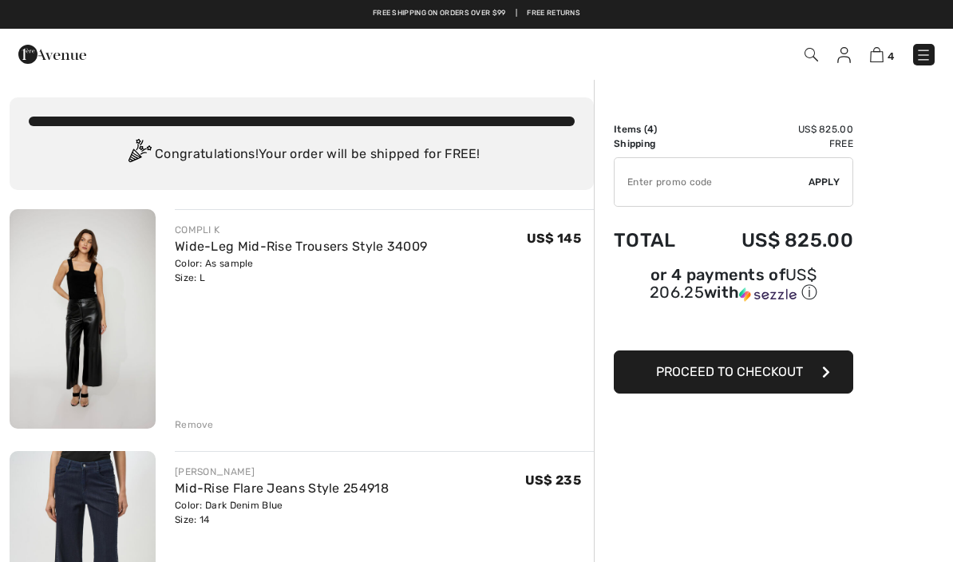
click at [929, 54] on img at bounding box center [923, 55] width 16 height 16
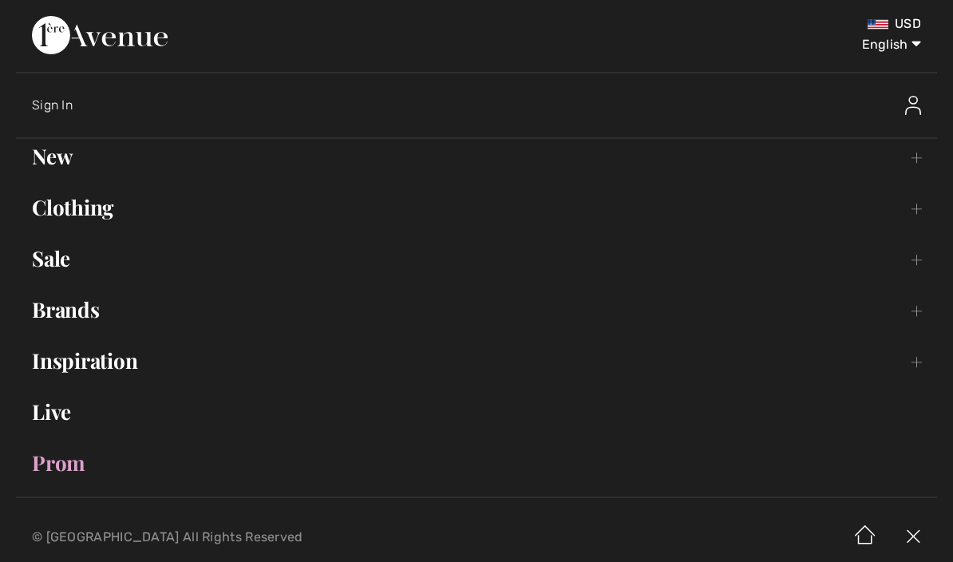
click at [61, 266] on link "Sale Toggle submenu" at bounding box center [476, 258] width 921 height 35
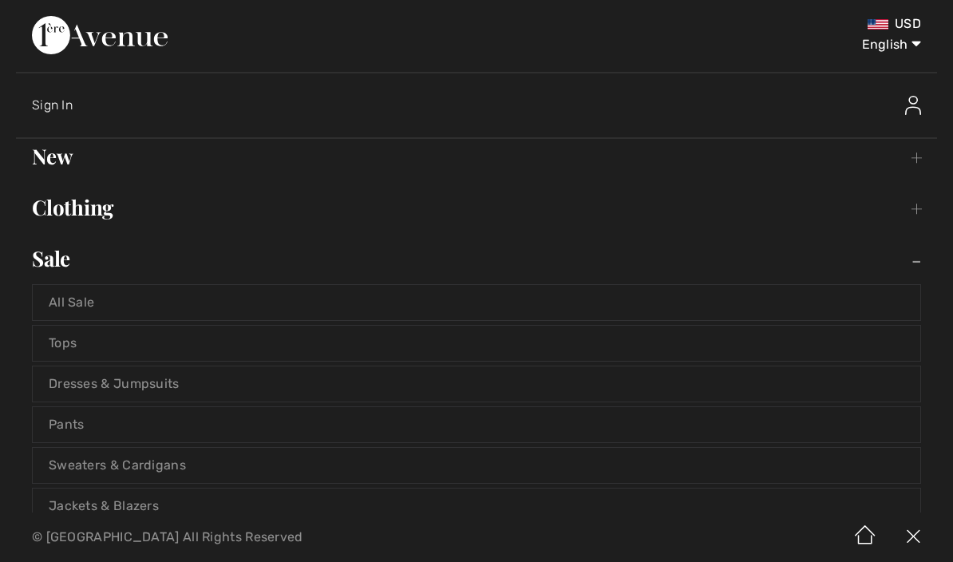
click at [160, 396] on link "Dresses & Jumpsuits" at bounding box center [476, 383] width 887 height 35
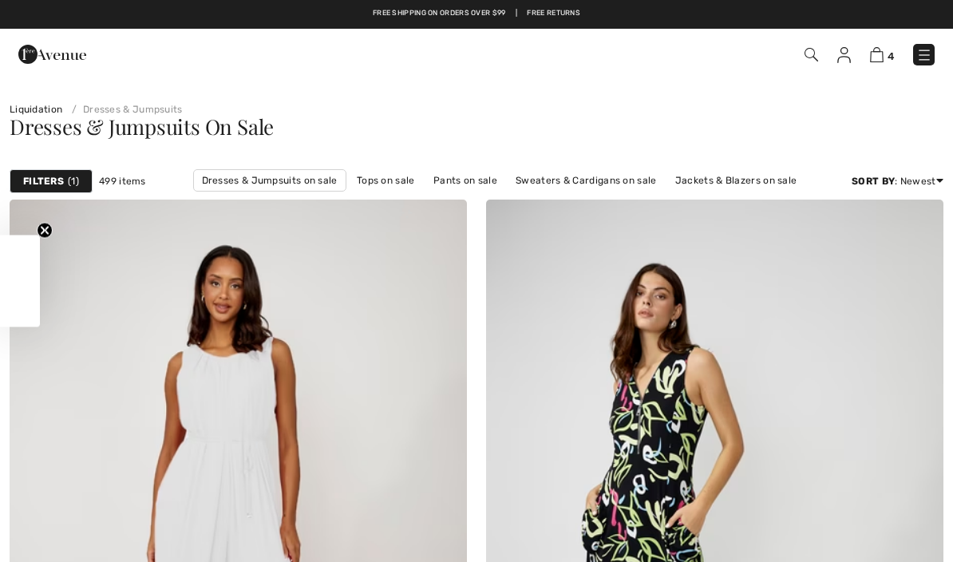
checkbox input "true"
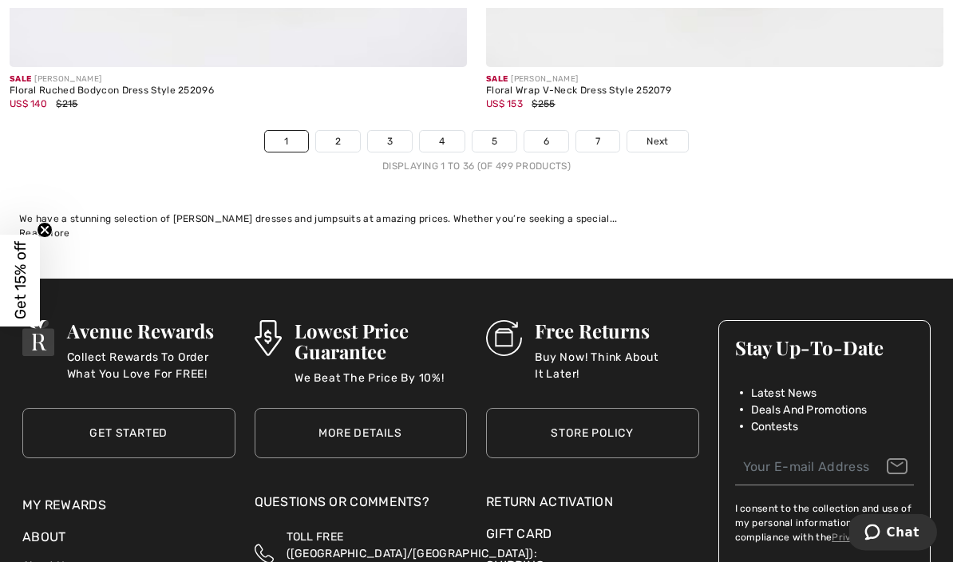
scroll to position [14199, 0]
click at [337, 131] on link "2" at bounding box center [338, 141] width 44 height 21
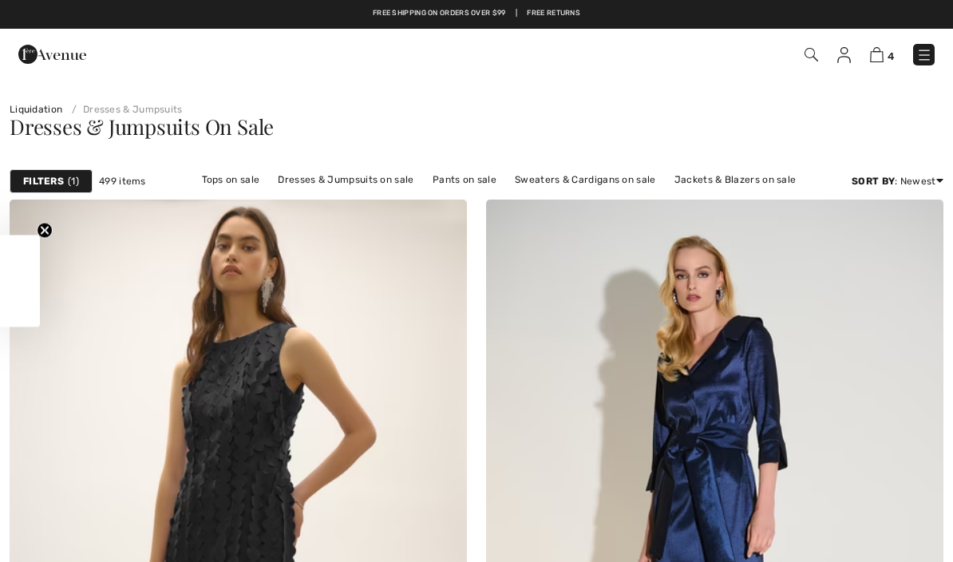
checkbox input "true"
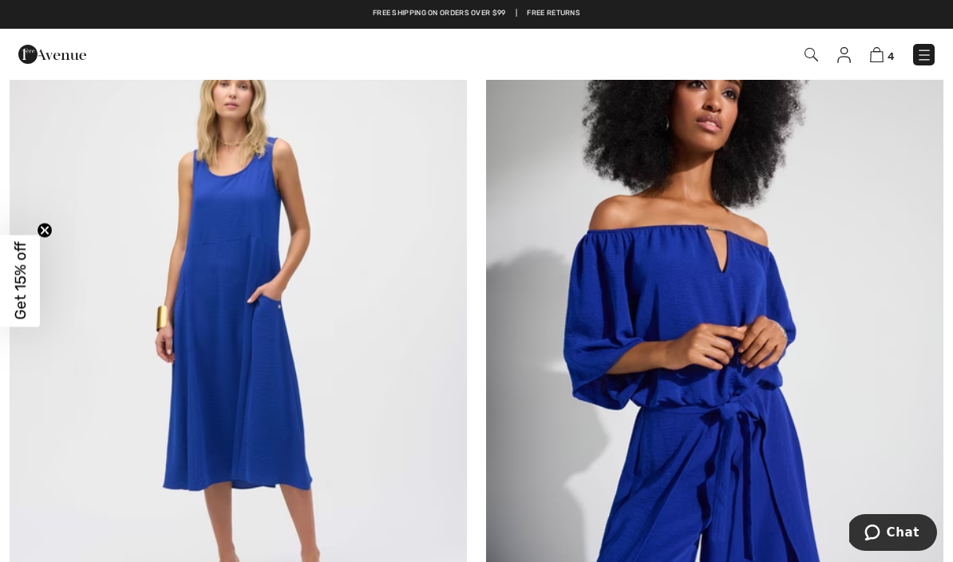
scroll to position [3263, 0]
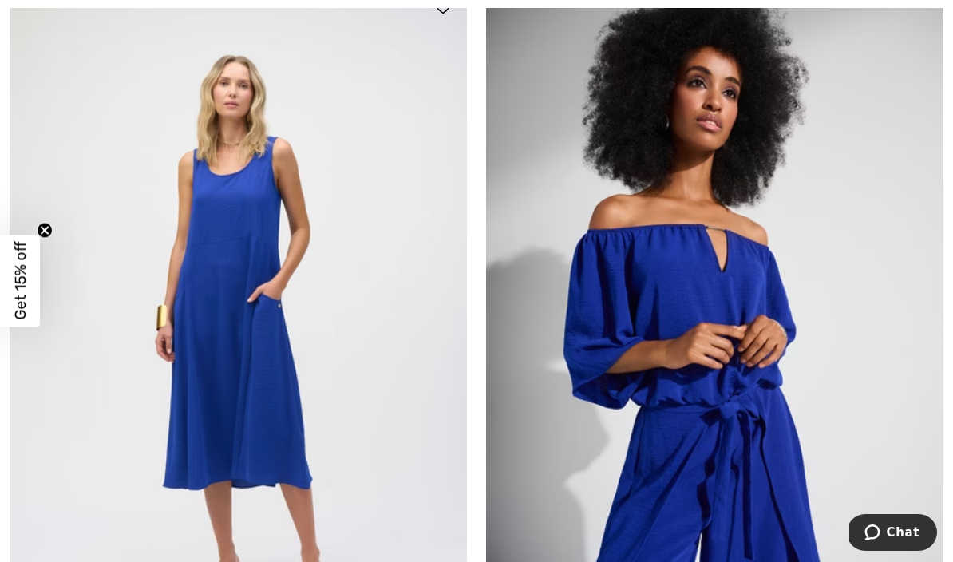
click at [338, 334] on img at bounding box center [238, 326] width 457 height 686
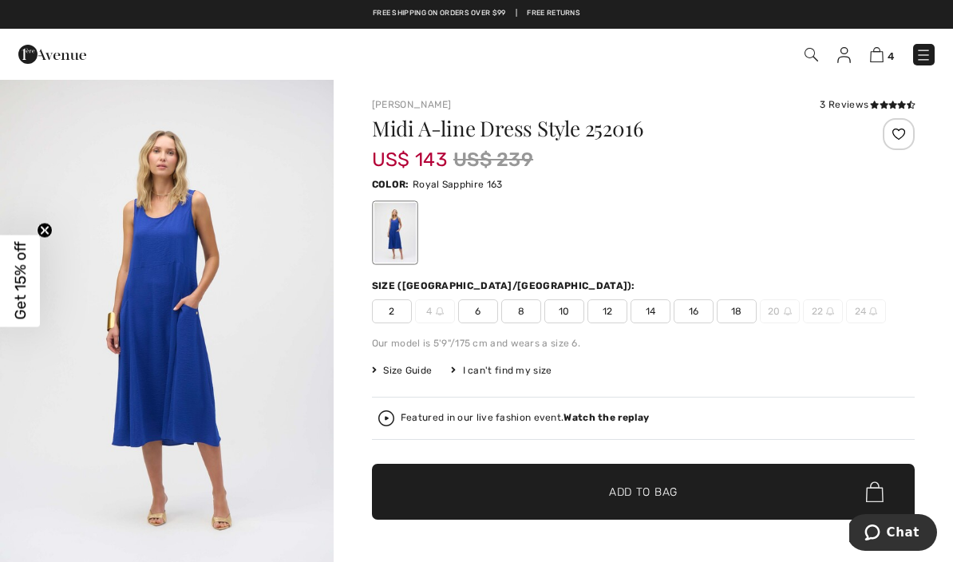
click at [692, 310] on span "16" at bounding box center [693, 311] width 40 height 24
click at [668, 501] on span "✔ Added to Bag Add to Bag" at bounding box center [643, 492] width 543 height 56
click at [878, 56] on img at bounding box center [877, 54] width 14 height 15
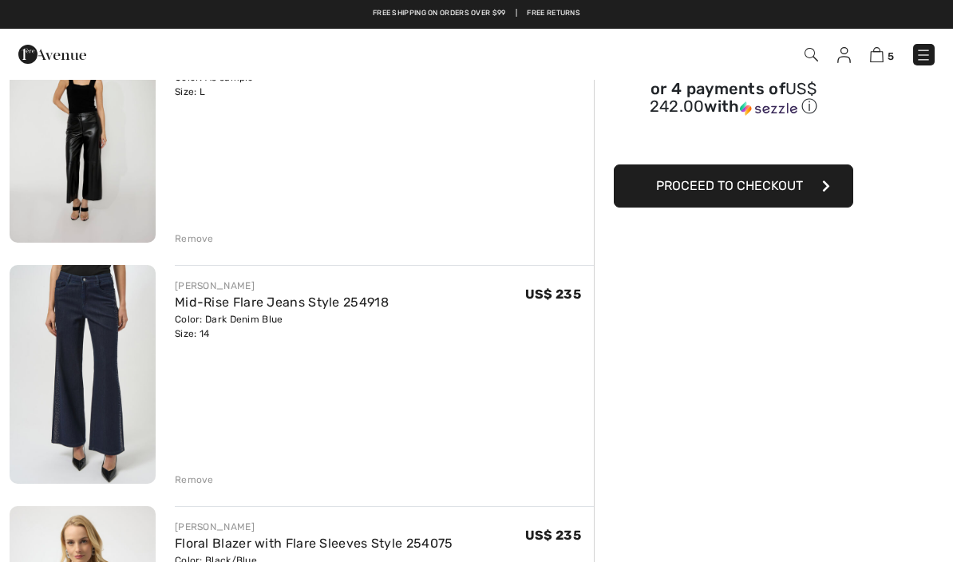
scroll to position [185, 0]
click at [199, 484] on div "Remove" at bounding box center [194, 480] width 39 height 14
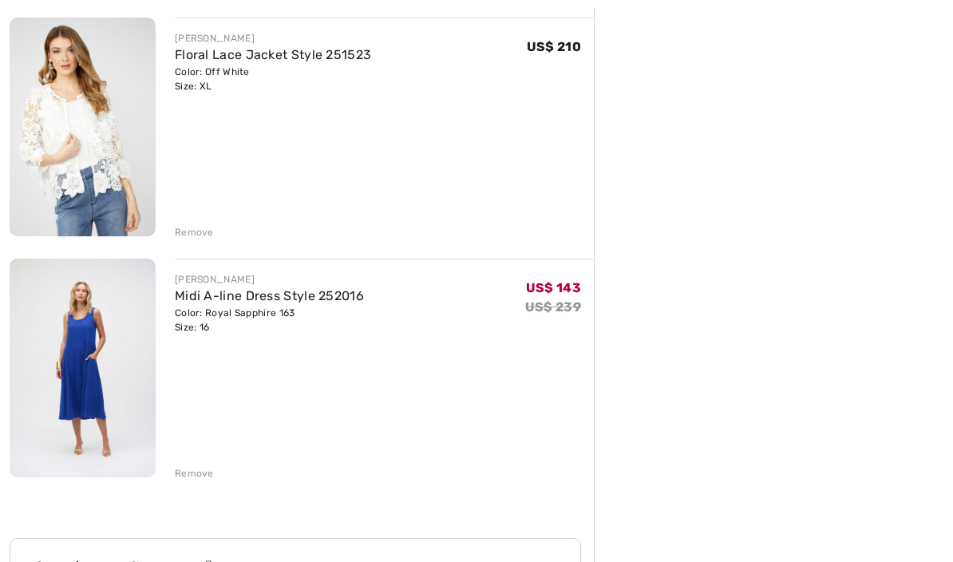
scroll to position [674, 0]
click at [121, 355] on img at bounding box center [83, 367] width 146 height 219
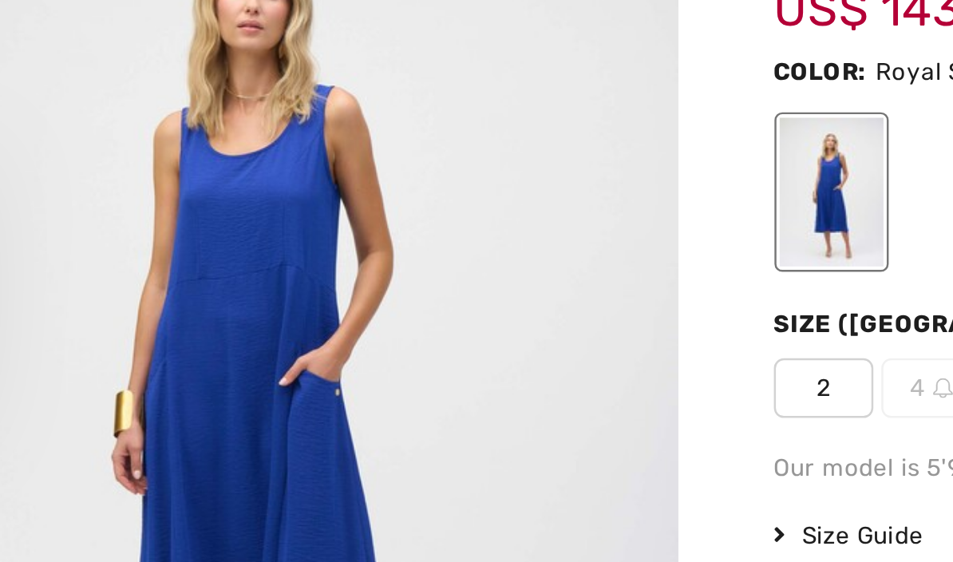
click at [333, 78] on div "[PERSON_NAME] 3 Reviews 3 Reviews Midi A-line Dress Style 252016 US$ 143 US$ 23…" at bounding box center [642, 522] width 619 height 888
